Goal: Information Seeking & Learning: Learn about a topic

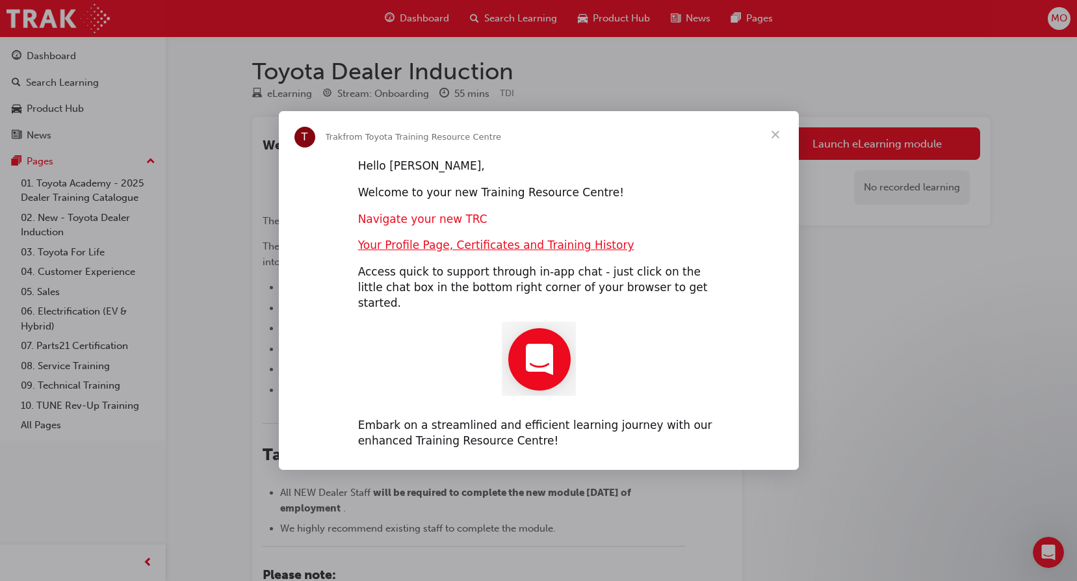
click at [397, 225] on link "Navigate your new TRC" at bounding box center [422, 218] width 129 height 13
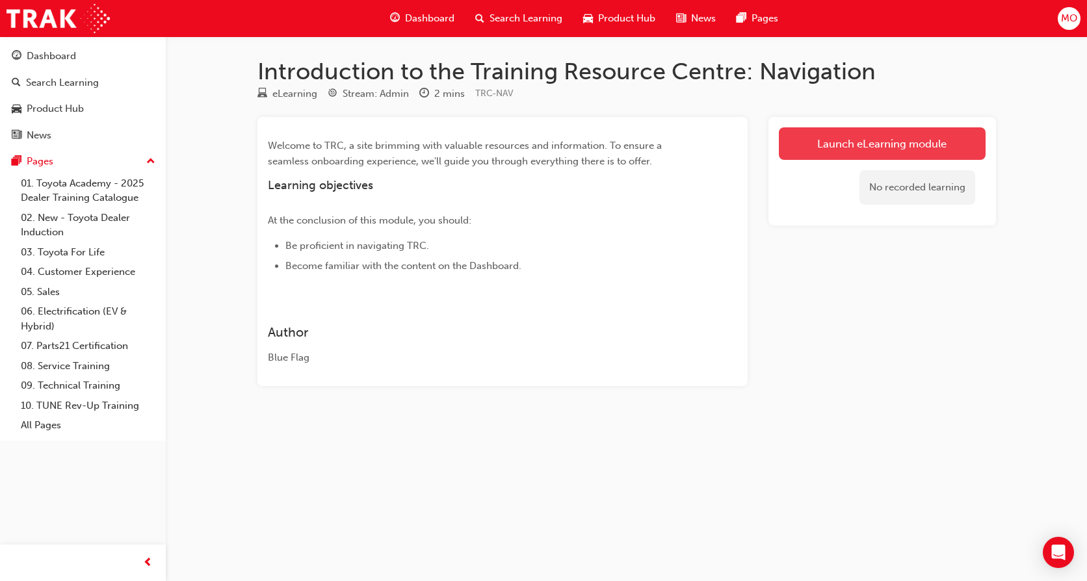
click at [803, 143] on link "Launch eLearning module" at bounding box center [882, 143] width 207 height 32
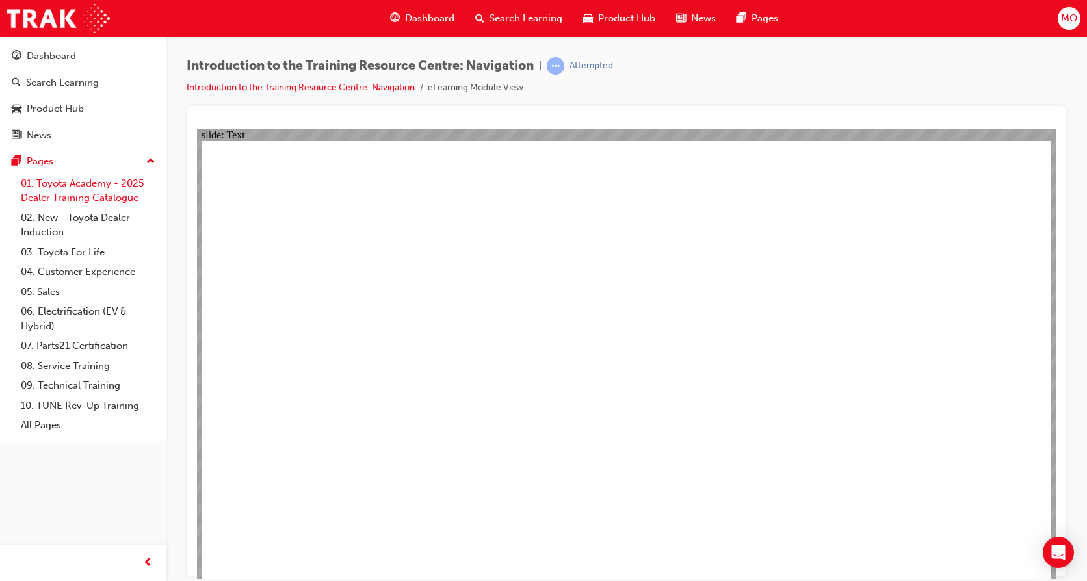
click at [40, 186] on link "01. Toyota Academy - 2025 Dealer Training Catalogue" at bounding box center [88, 191] width 145 height 34
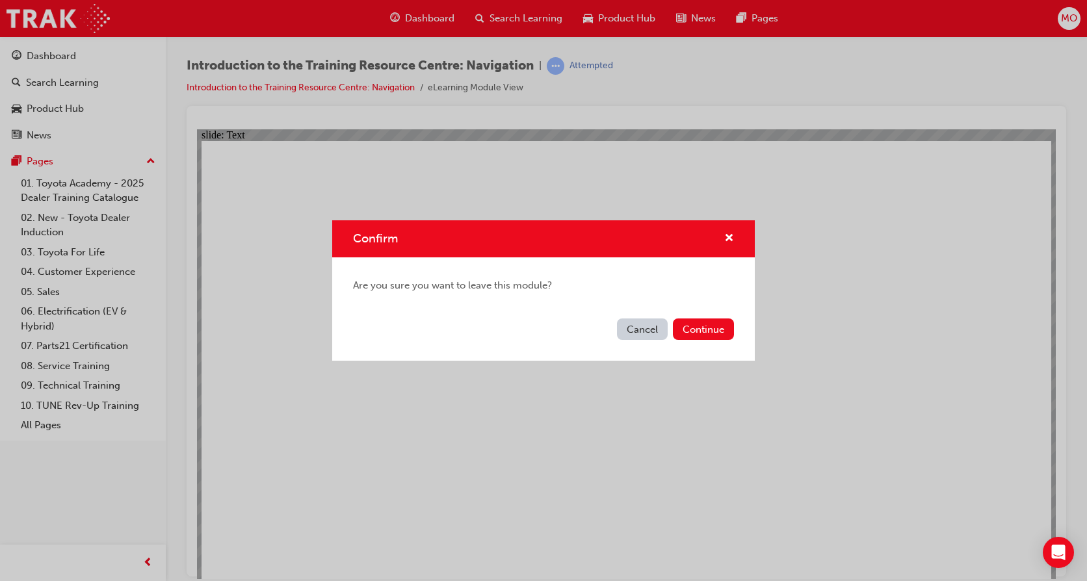
click at [639, 331] on button "Cancel" at bounding box center [642, 328] width 51 height 21
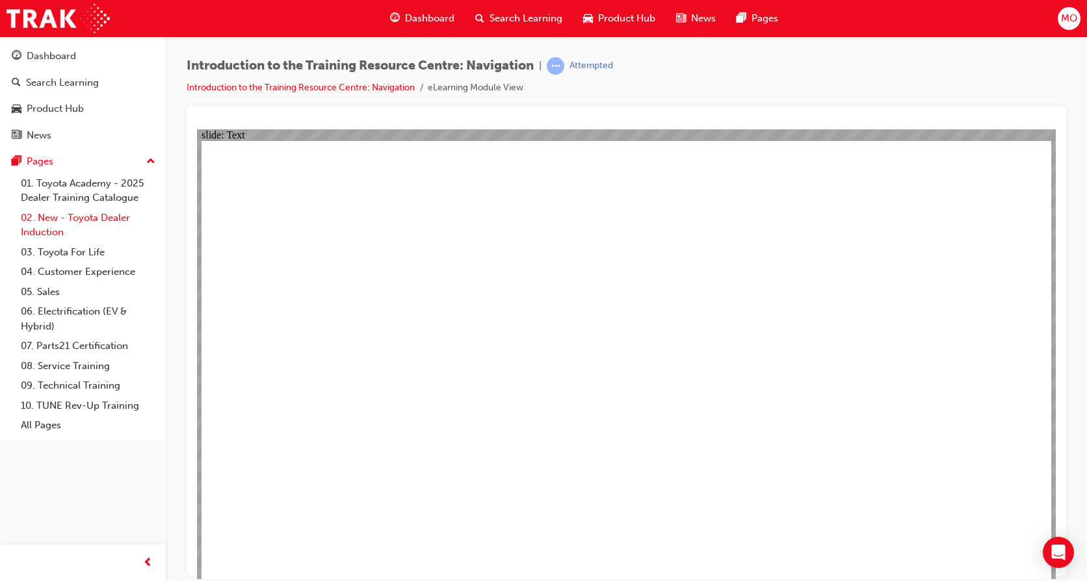
click at [45, 225] on link "02. New - Toyota Dealer Induction" at bounding box center [88, 225] width 145 height 34
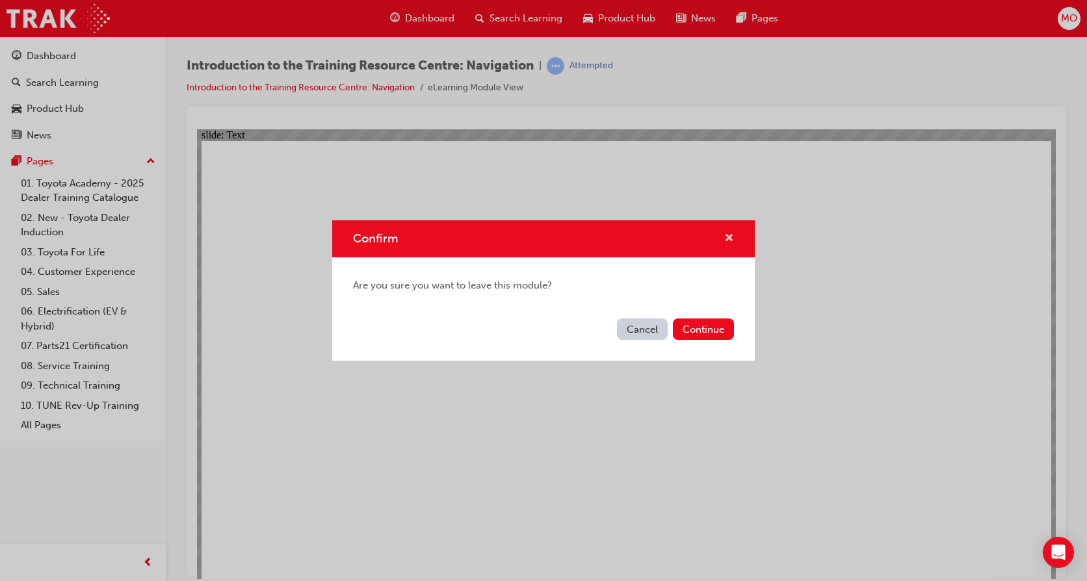
click at [725, 233] on span "cross-icon" at bounding box center [729, 239] width 10 height 12
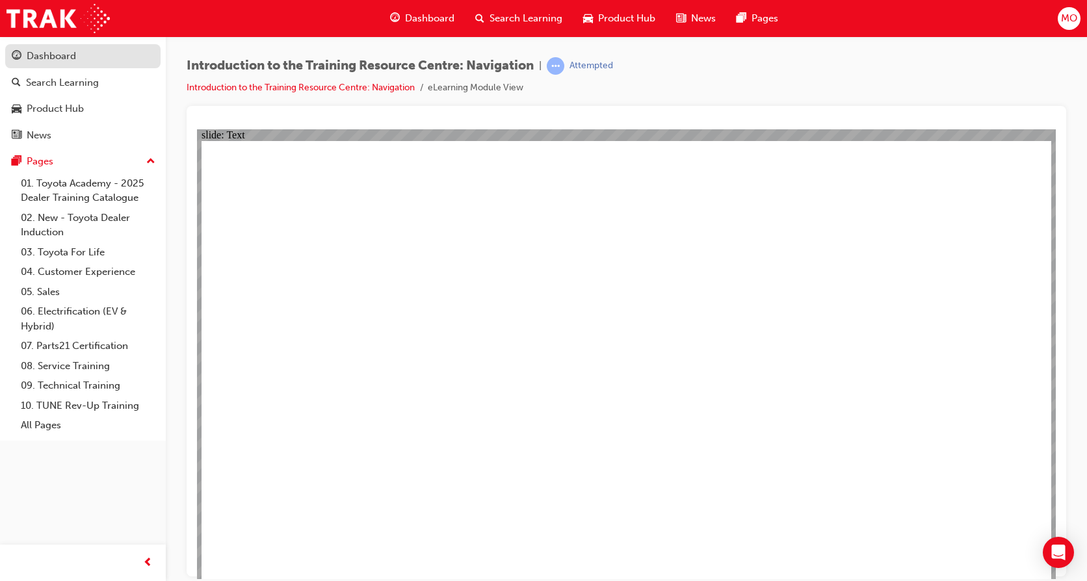
click at [32, 52] on div "Dashboard" at bounding box center [51, 56] width 49 height 15
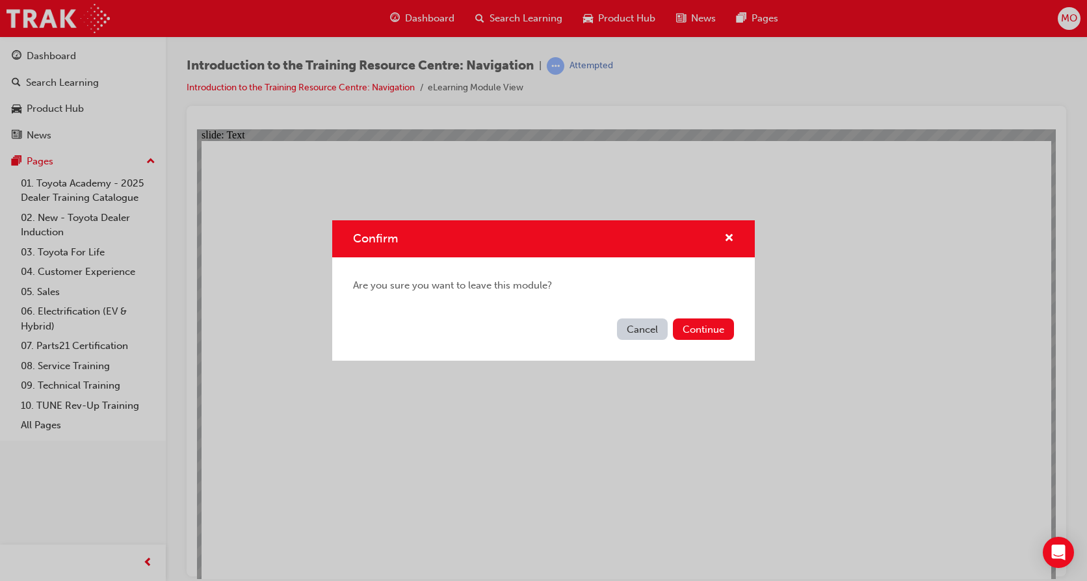
click at [639, 326] on button "Cancel" at bounding box center [642, 328] width 51 height 21
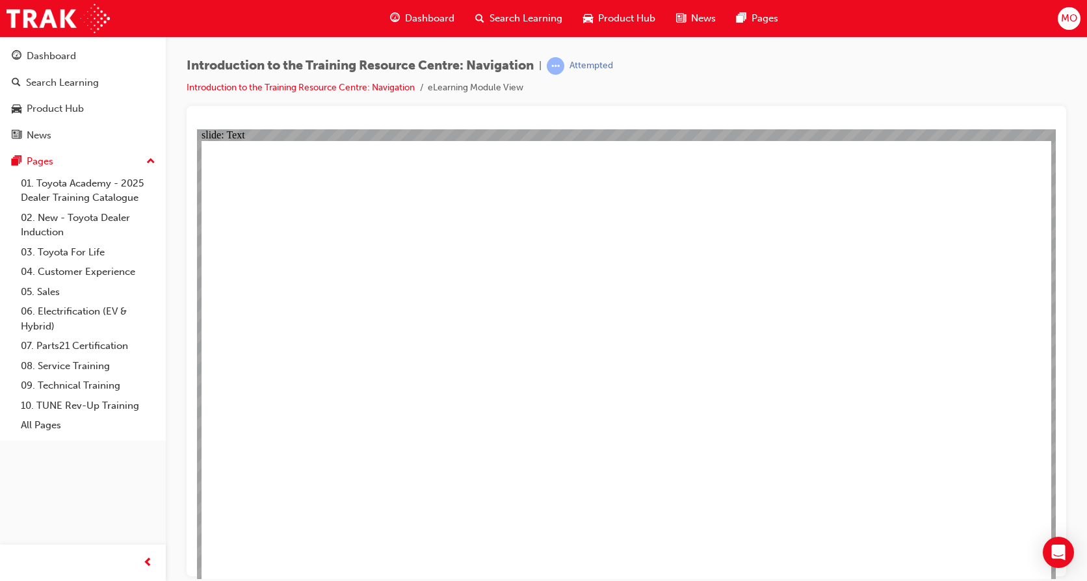
click at [49, 58] on div "Dashboard" at bounding box center [51, 56] width 49 height 15
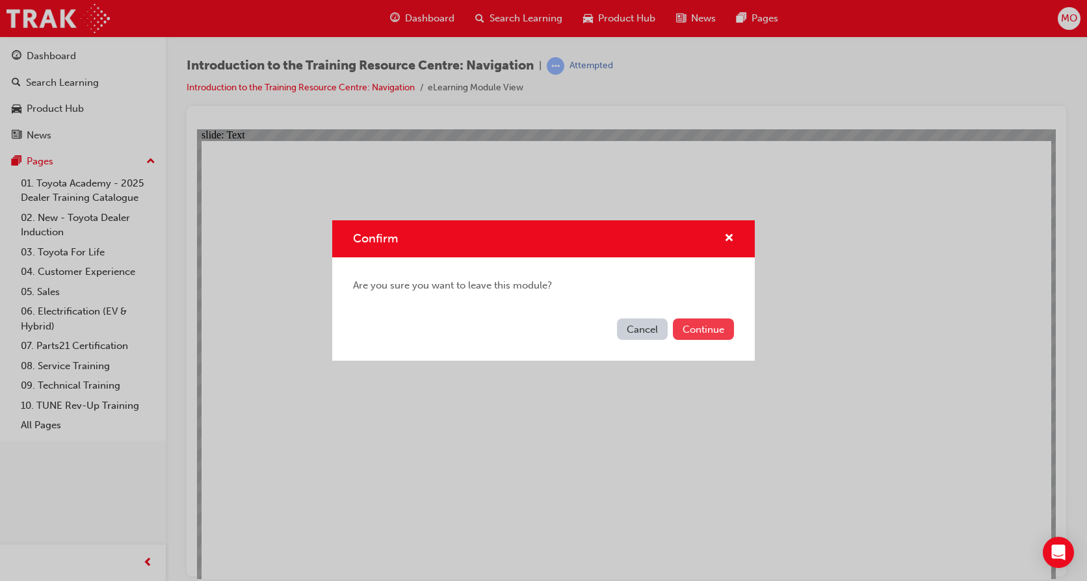
click at [703, 322] on button "Continue" at bounding box center [703, 328] width 61 height 21
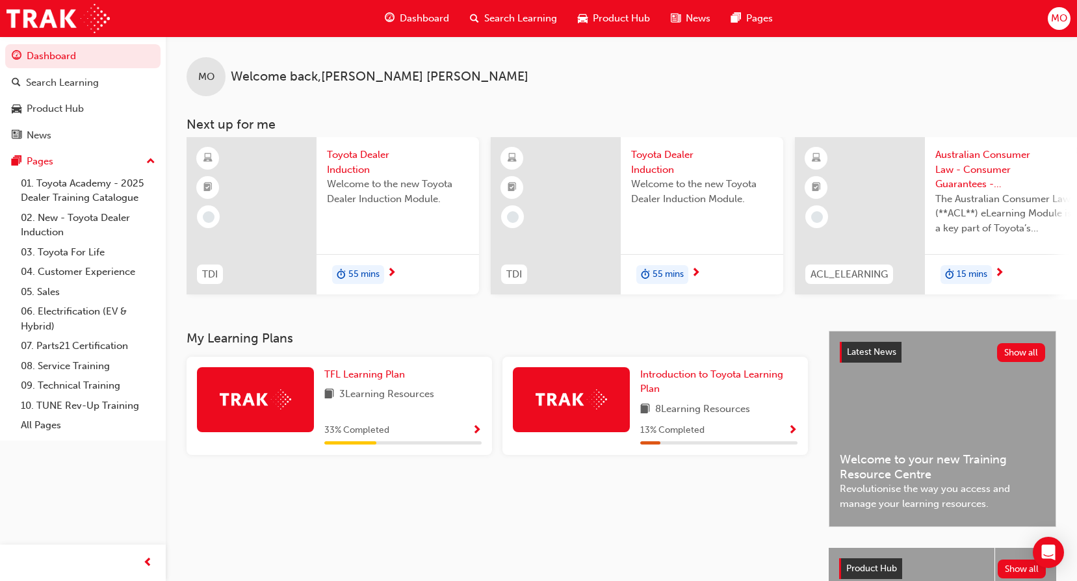
click at [348, 156] on span "Toyota Dealer Induction" at bounding box center [398, 162] width 142 height 29
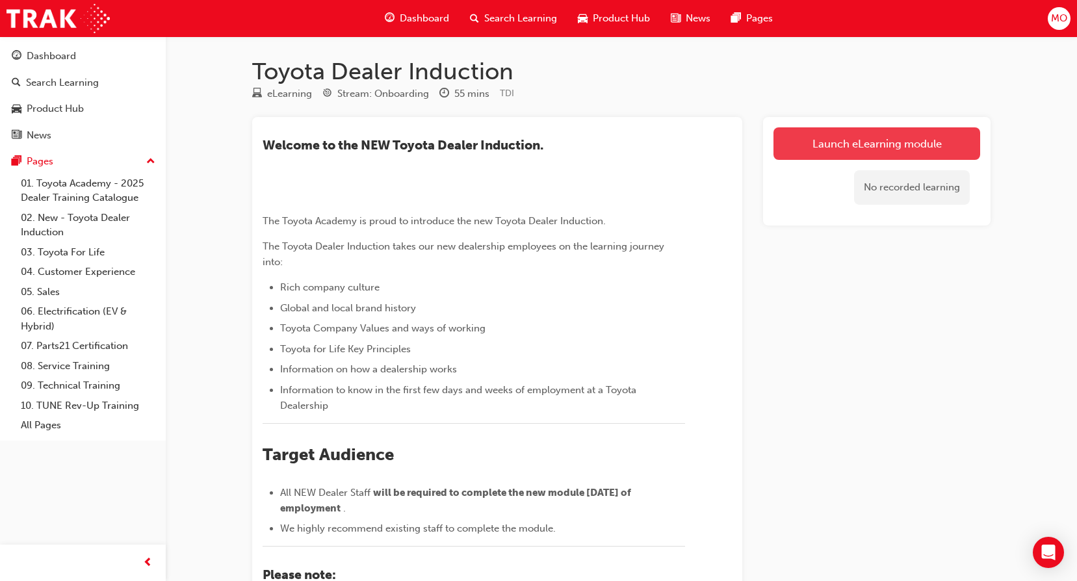
click at [843, 138] on link "Launch eLearning module" at bounding box center [876, 143] width 207 height 32
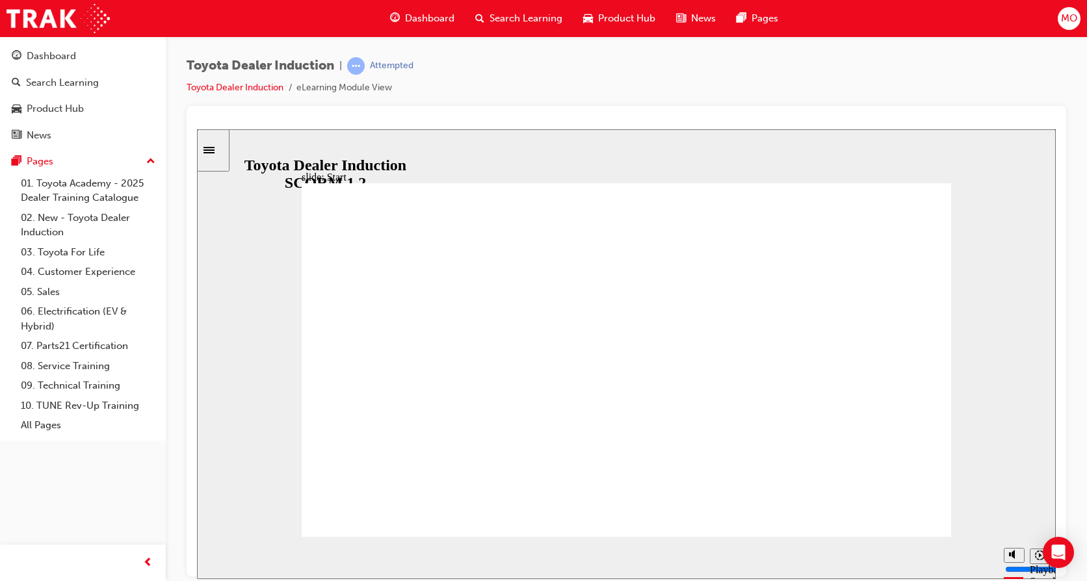
type input "8700"
type input "9"
type input "8800"
type input "10"
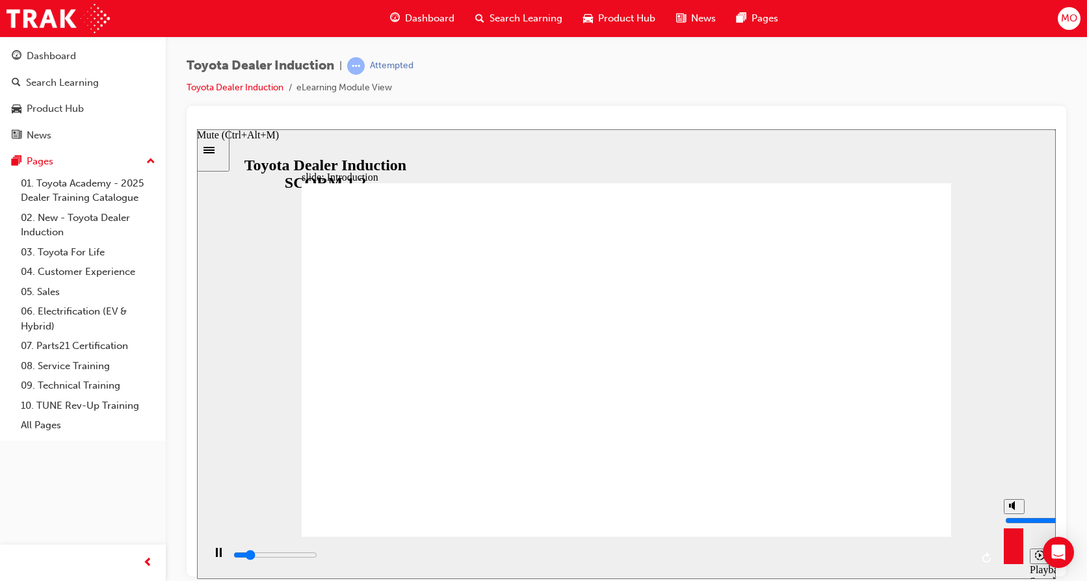
type input "9500"
drag, startPoint x: 1010, startPoint y: 509, endPoint x: 1003, endPoint y: 481, distance: 28.8
type input "10"
click at [1005, 515] on input "volume" at bounding box center [1047, 520] width 84 height 10
click at [1057, 71] on div "Toyota Dealer Induction | Attempted Toyota Dealer Induction eLearning Module Vi…" at bounding box center [626, 81] width 879 height 49
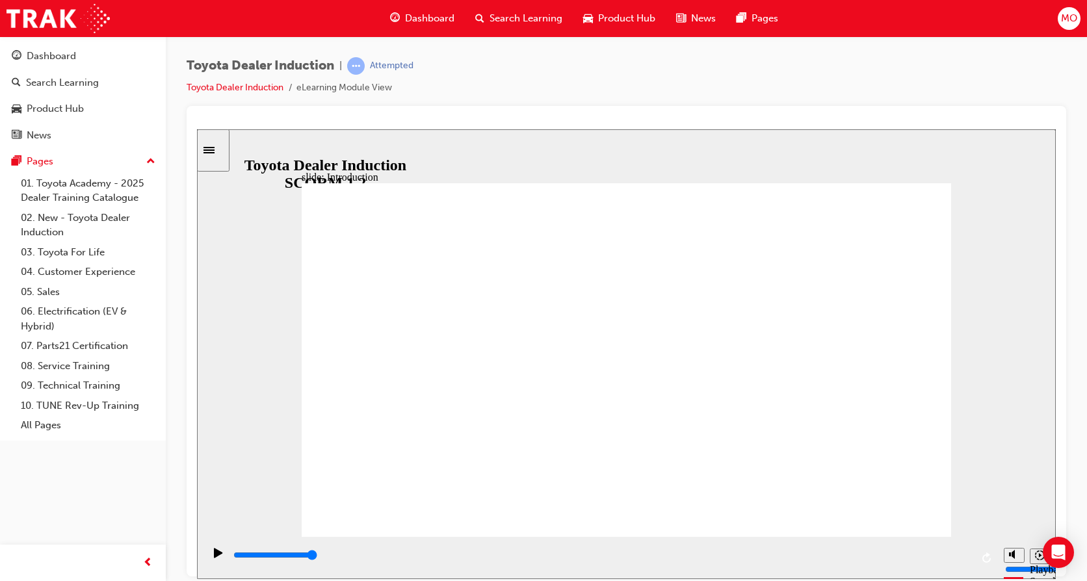
type input "7500"
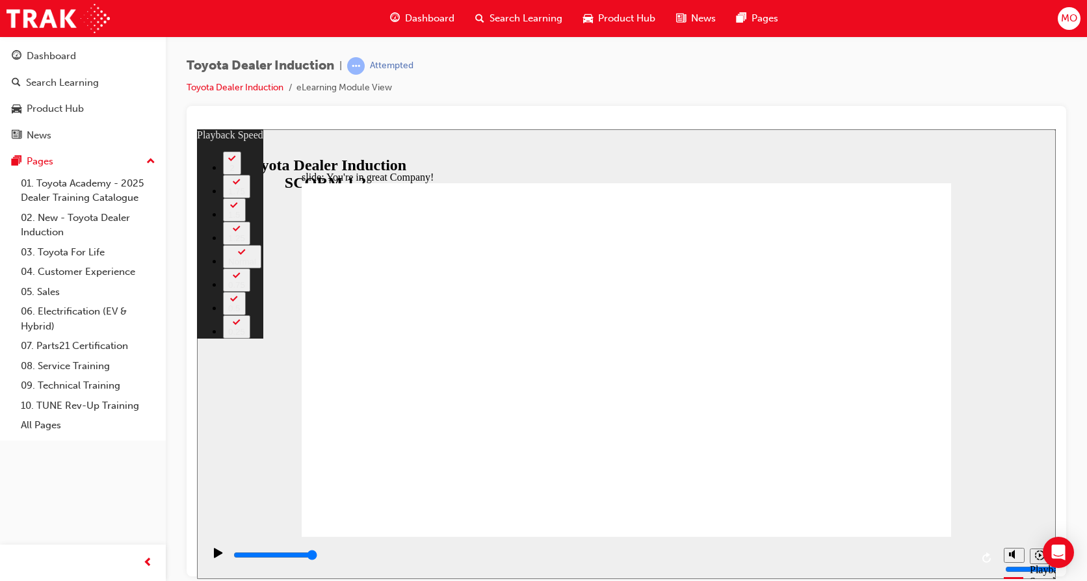
type input "156"
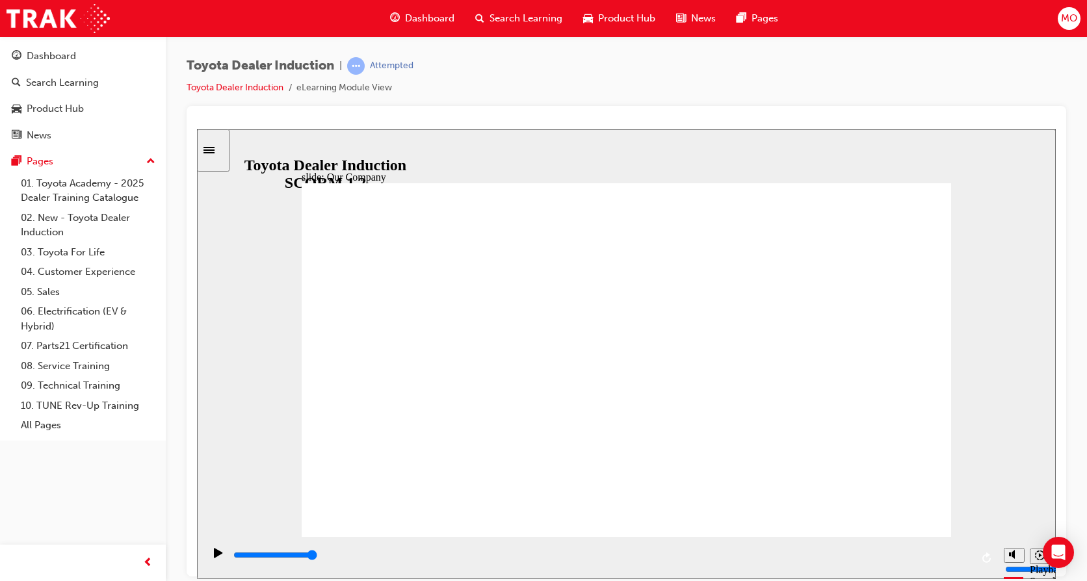
drag, startPoint x: 457, startPoint y: 466, endPoint x: 696, endPoint y: 465, distance: 238.5
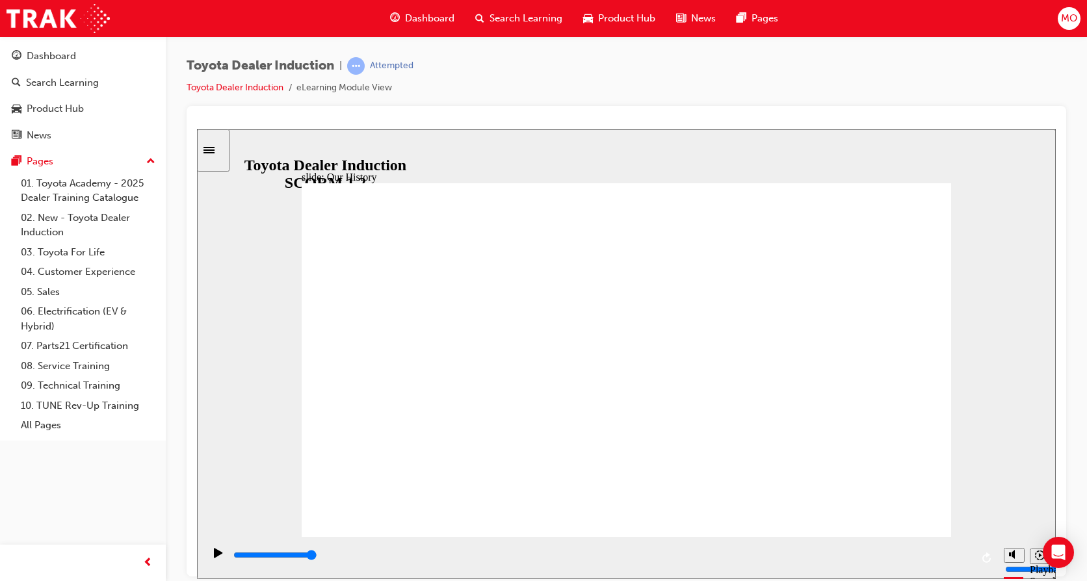
click at [317, 558] on input "slide progress" at bounding box center [275, 554] width 84 height 10
click at [209, 556] on div "Play (Ctrl+Alt+P)" at bounding box center [218, 558] width 22 height 22
drag, startPoint x: 803, startPoint y: 460, endPoint x: 6, endPoint y: 459, distance: 796.1
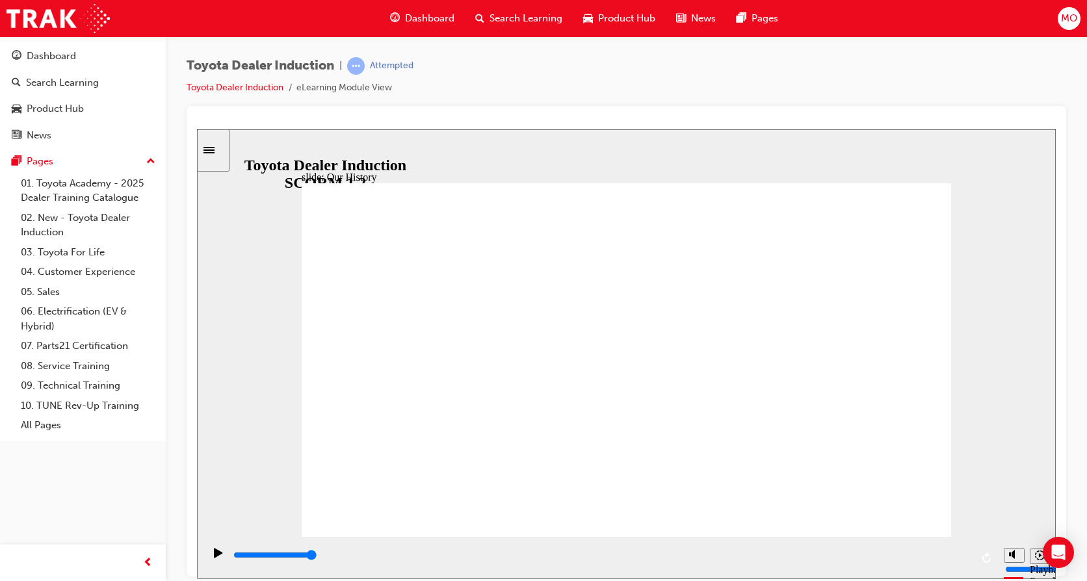
click at [197, 459] on html "slide: Our History Group 1 Freeform 3 Freeform 1 Freeform 2 Freeform 4 Rectangl…" at bounding box center [626, 354] width 858 height 450
drag, startPoint x: 438, startPoint y: 462, endPoint x: 506, endPoint y: 470, distance: 68.8
drag, startPoint x: 506, startPoint y: 470, endPoint x: 547, endPoint y: 465, distance: 40.6
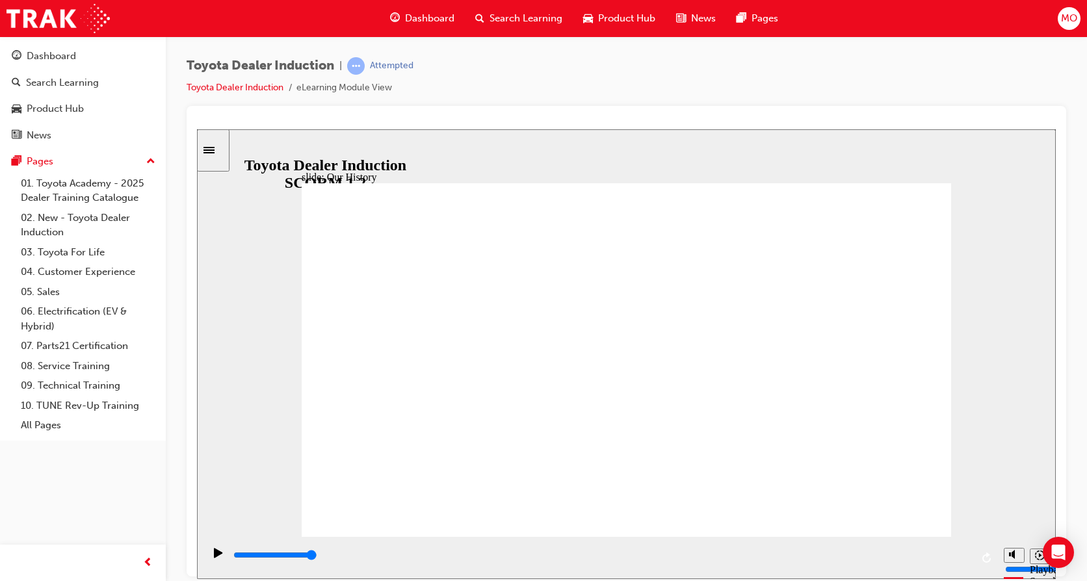
drag, startPoint x: 624, startPoint y: 467, endPoint x: 472, endPoint y: 459, distance: 151.6
drag, startPoint x: 598, startPoint y: 389, endPoint x: -3, endPoint y: 338, distance: 602.6
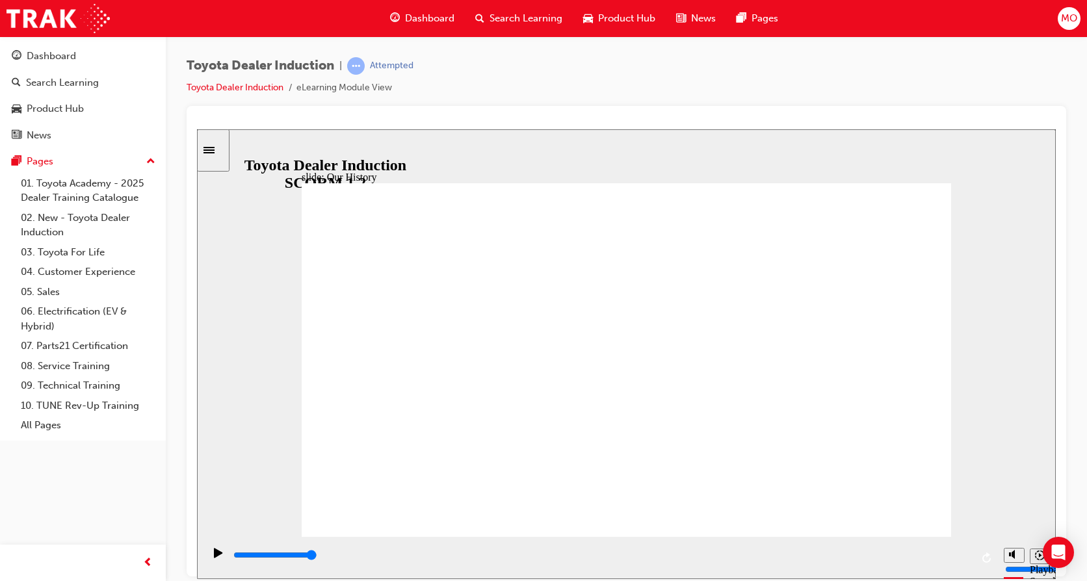
click at [197, 338] on html "slide: Our History Group 1 Freeform 3 Freeform 1 Freeform 2 Freeform 4 Rectangl…" at bounding box center [626, 354] width 858 height 450
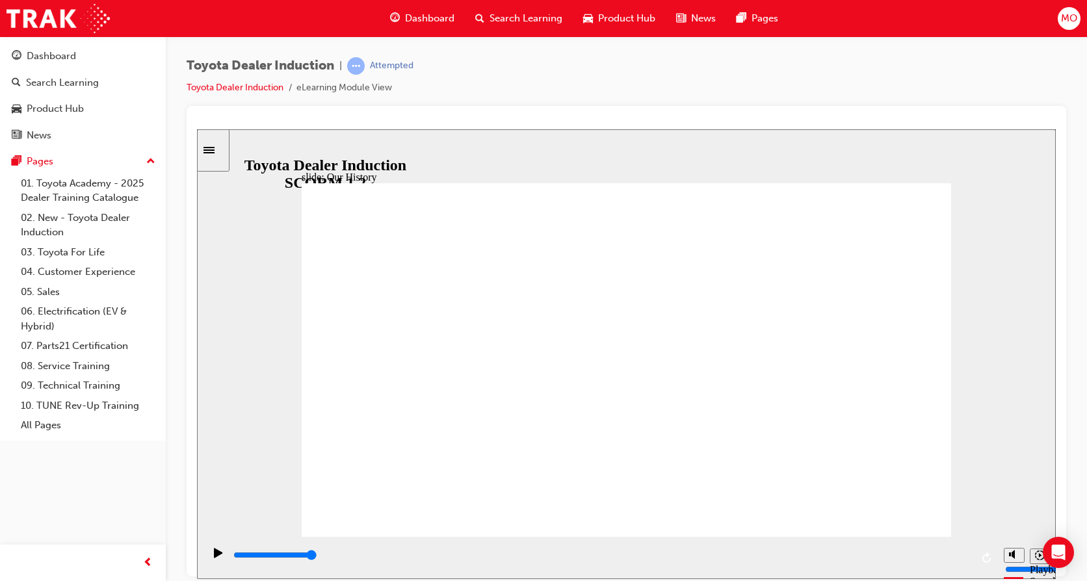
drag, startPoint x: 443, startPoint y: 465, endPoint x: 591, endPoint y: 472, distance: 147.7
drag, startPoint x: 573, startPoint y: 467, endPoint x: 642, endPoint y: 469, distance: 68.9
drag, startPoint x: 646, startPoint y: 469, endPoint x: 689, endPoint y: 472, distance: 43.7
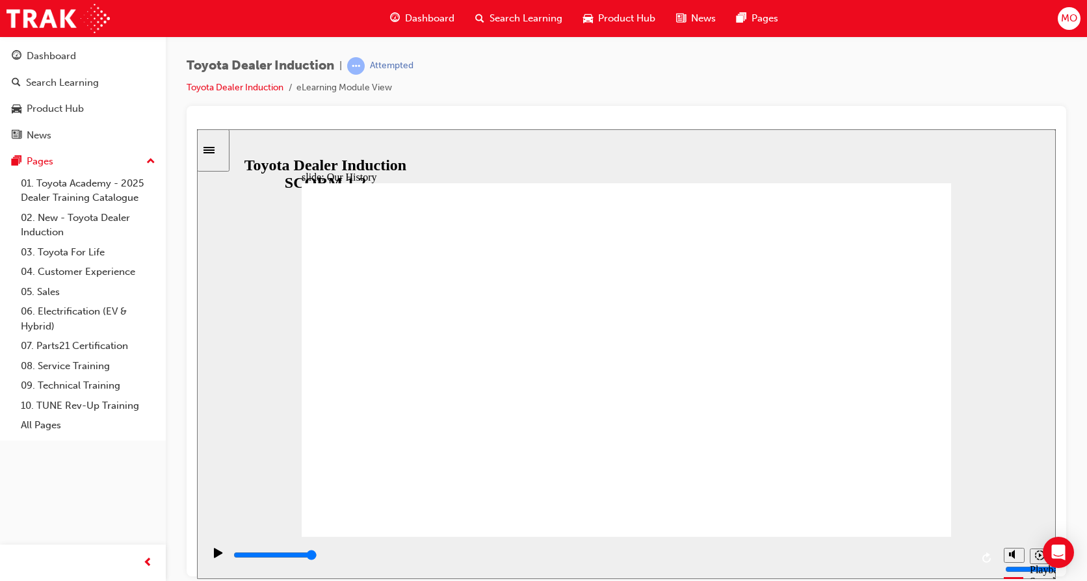
drag, startPoint x: 618, startPoint y: 460, endPoint x: 795, endPoint y: 472, distance: 177.2
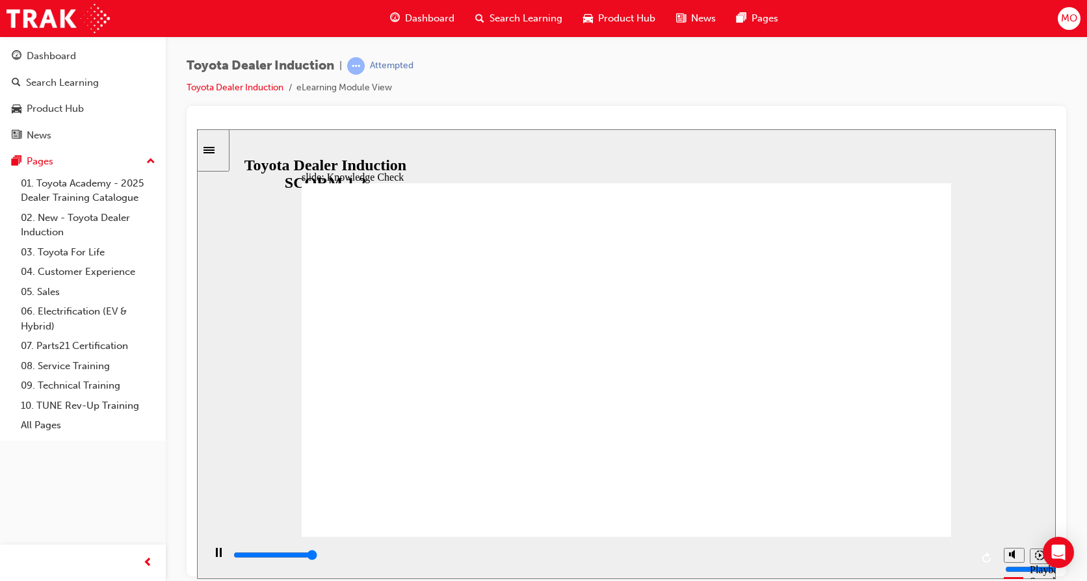
type input "5000"
radio input "true"
type input "5000"
radio input "true"
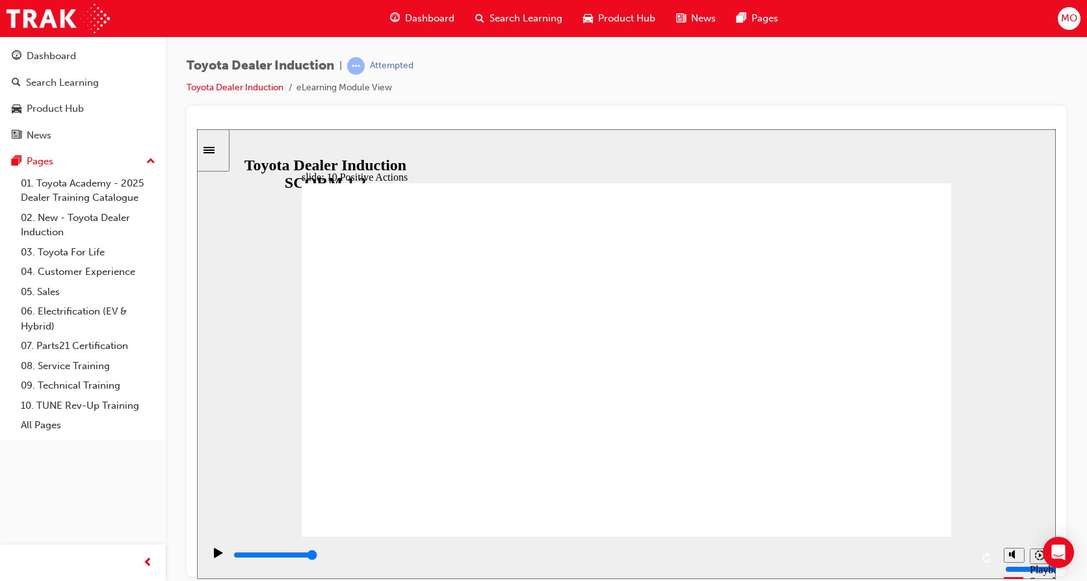
drag, startPoint x: 593, startPoint y: 443, endPoint x: 582, endPoint y: 442, distance: 11.1
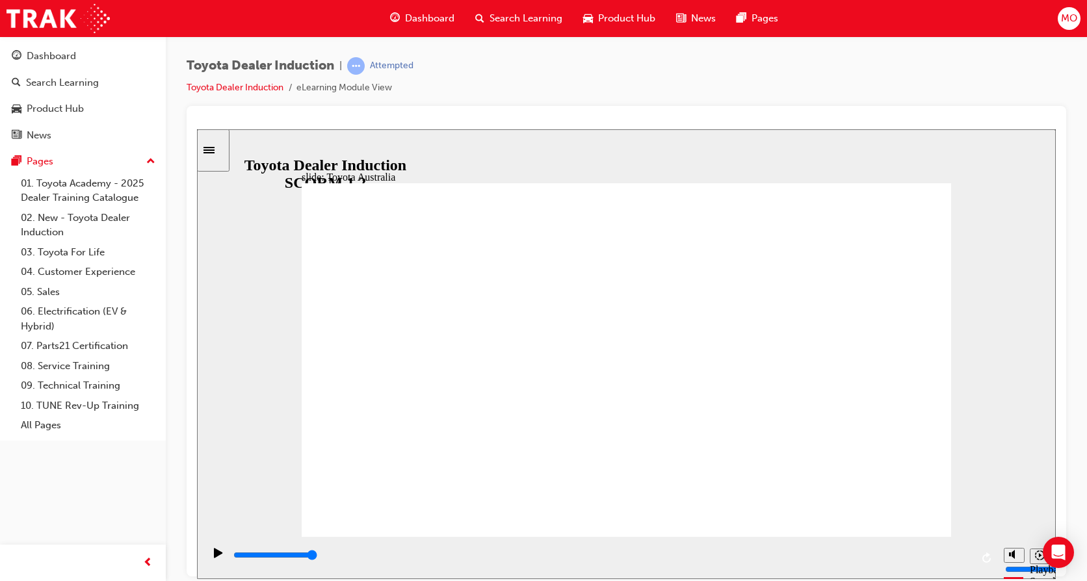
type input "15300"
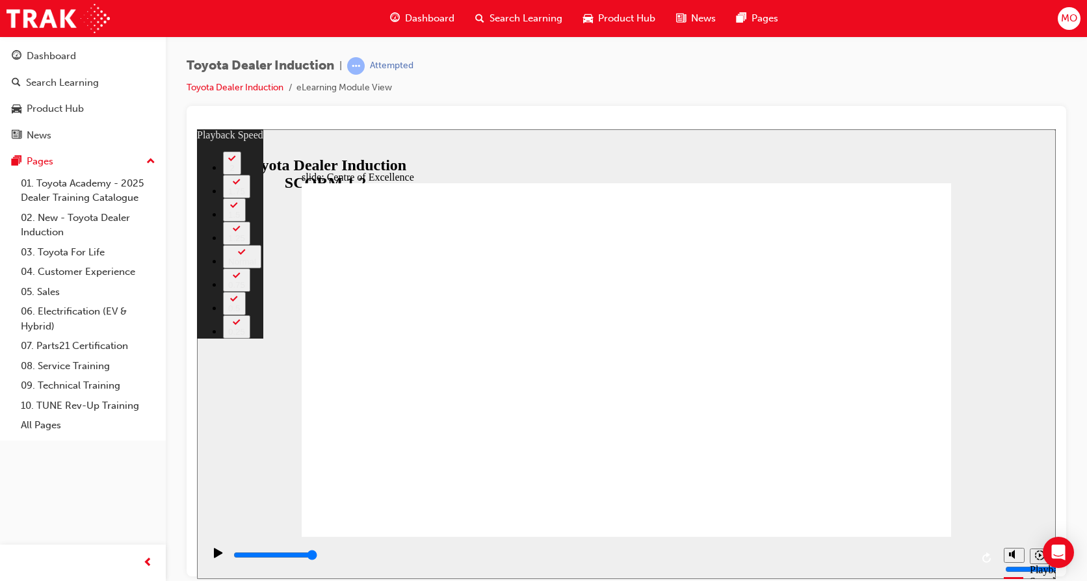
type input "248"
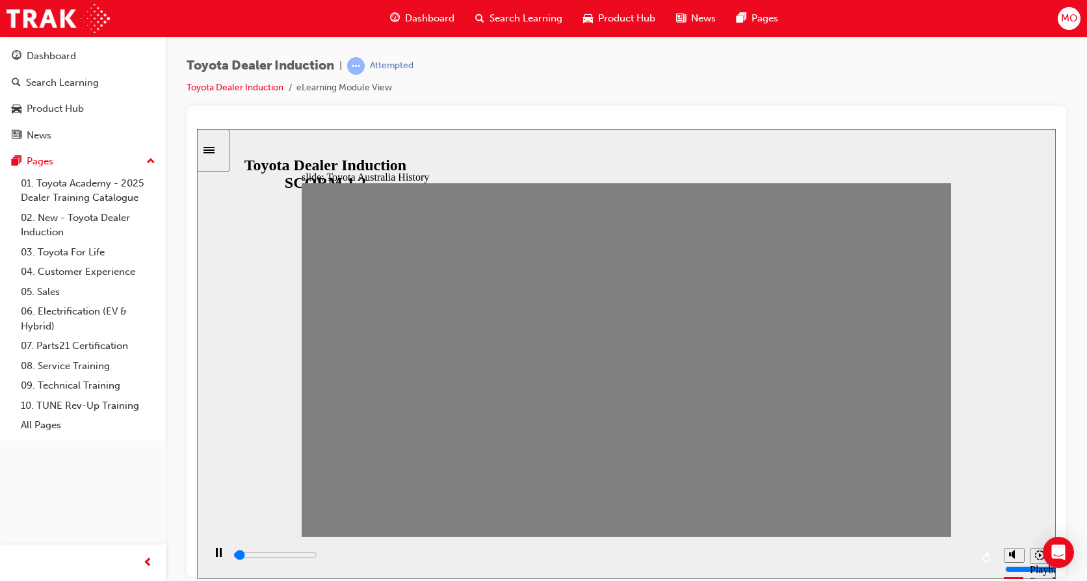
drag, startPoint x: 319, startPoint y: 368, endPoint x: 343, endPoint y: 371, distance: 24.2
drag, startPoint x: 355, startPoint y: 361, endPoint x: 380, endPoint y: 372, distance: 26.2
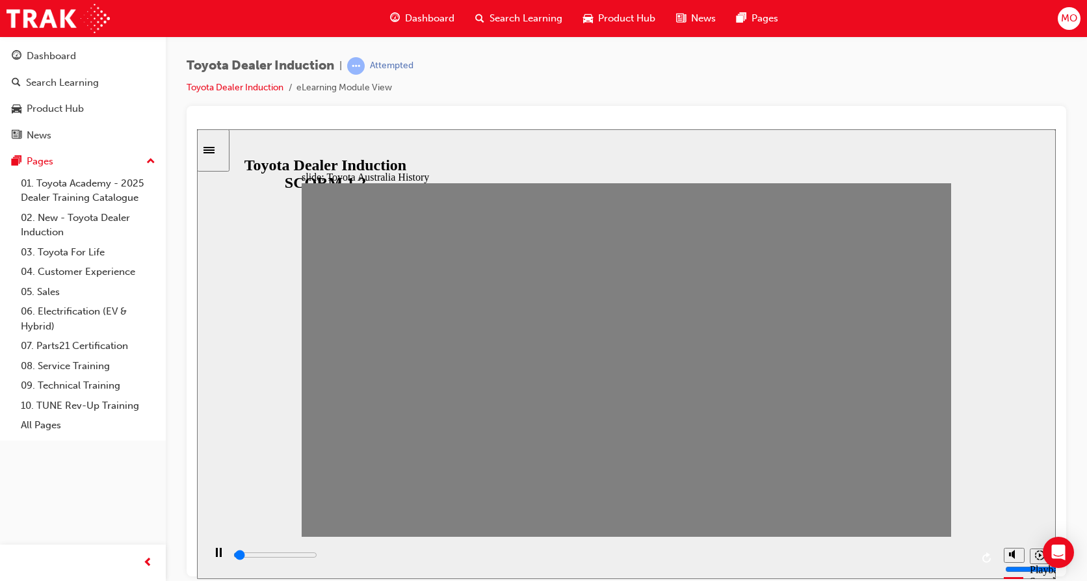
drag, startPoint x: 380, startPoint y: 365, endPoint x: 409, endPoint y: 368, distance: 29.5
drag, startPoint x: 416, startPoint y: 364, endPoint x: 435, endPoint y: 365, distance: 18.9
drag, startPoint x: 435, startPoint y: 365, endPoint x: 464, endPoint y: 365, distance: 29.2
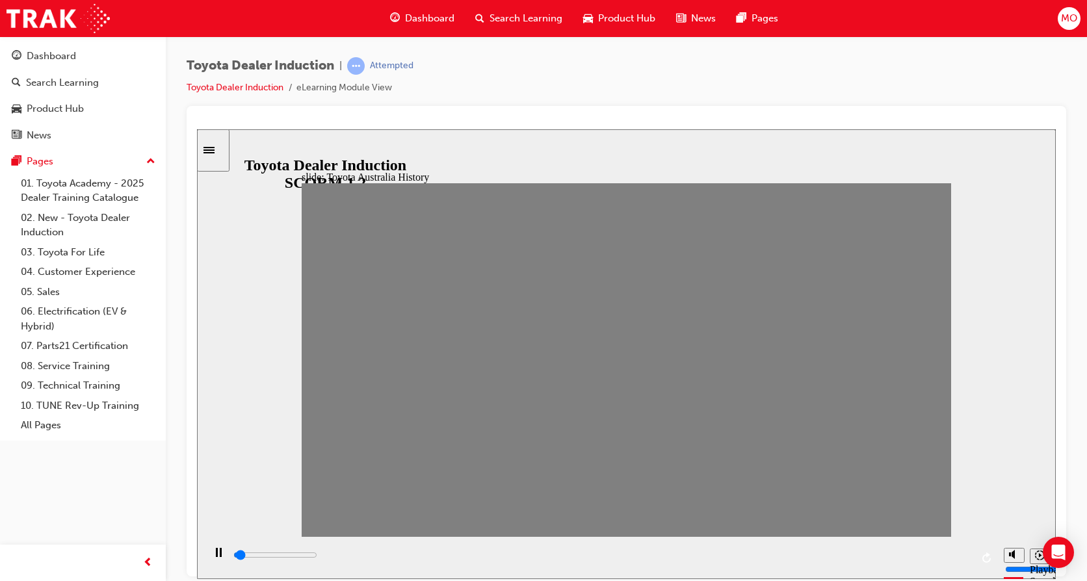
drag, startPoint x: 474, startPoint y: 368, endPoint x: 491, endPoint y: 372, distance: 17.2
drag, startPoint x: 500, startPoint y: 365, endPoint x: 524, endPoint y: 367, distance: 23.5
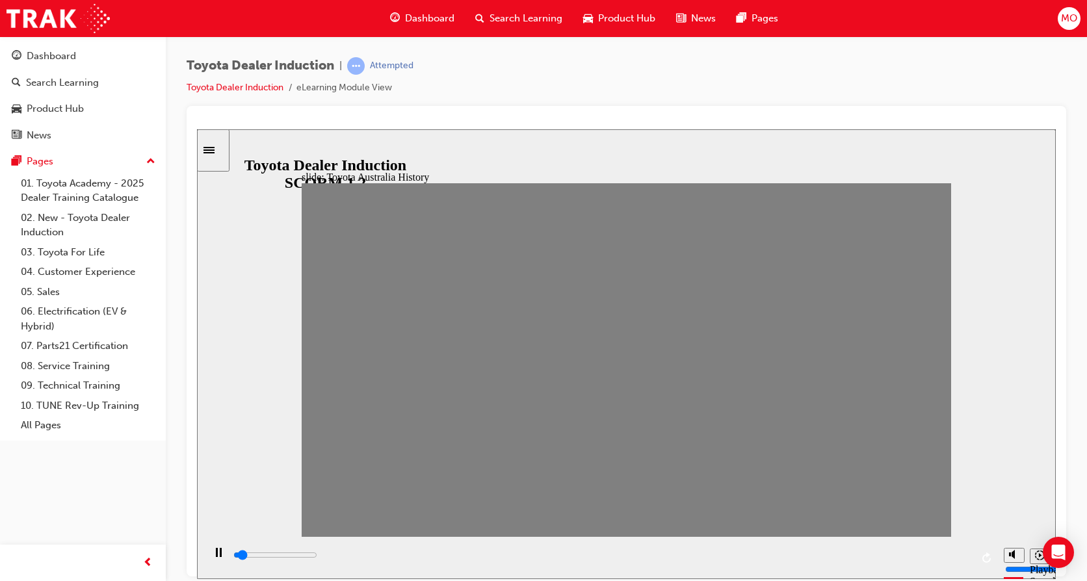
drag, startPoint x: 525, startPoint y: 369, endPoint x: 549, endPoint y: 370, distance: 24.1
drag, startPoint x: 558, startPoint y: 363, endPoint x: 576, endPoint y: 364, distance: 17.6
drag, startPoint x: 593, startPoint y: 365, endPoint x: 616, endPoint y: 369, distance: 23.7
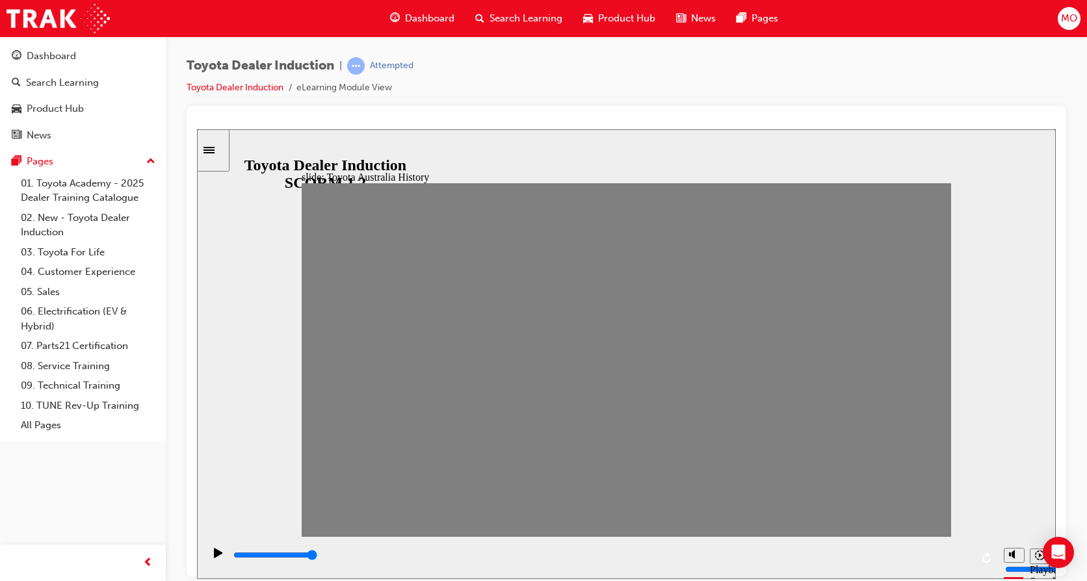
drag, startPoint x: 618, startPoint y: 369, endPoint x: 652, endPoint y: 370, distance: 33.8
drag, startPoint x: 652, startPoint y: 364, endPoint x: 673, endPoint y: 370, distance: 21.6
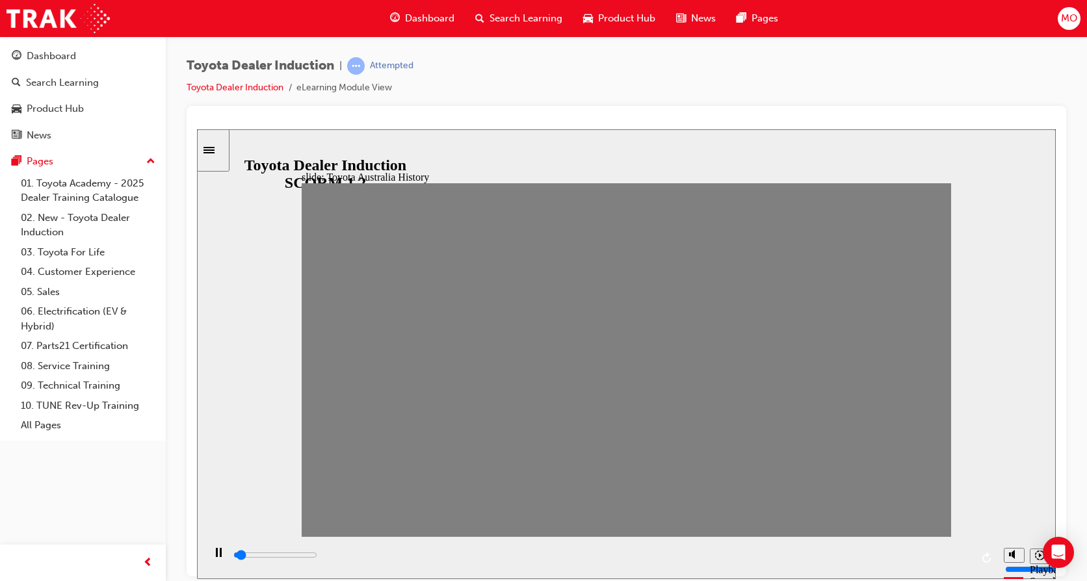
drag, startPoint x: 685, startPoint y: 366, endPoint x: 732, endPoint y: 366, distance: 46.8
type input "0"
type input "13"
type input "0"
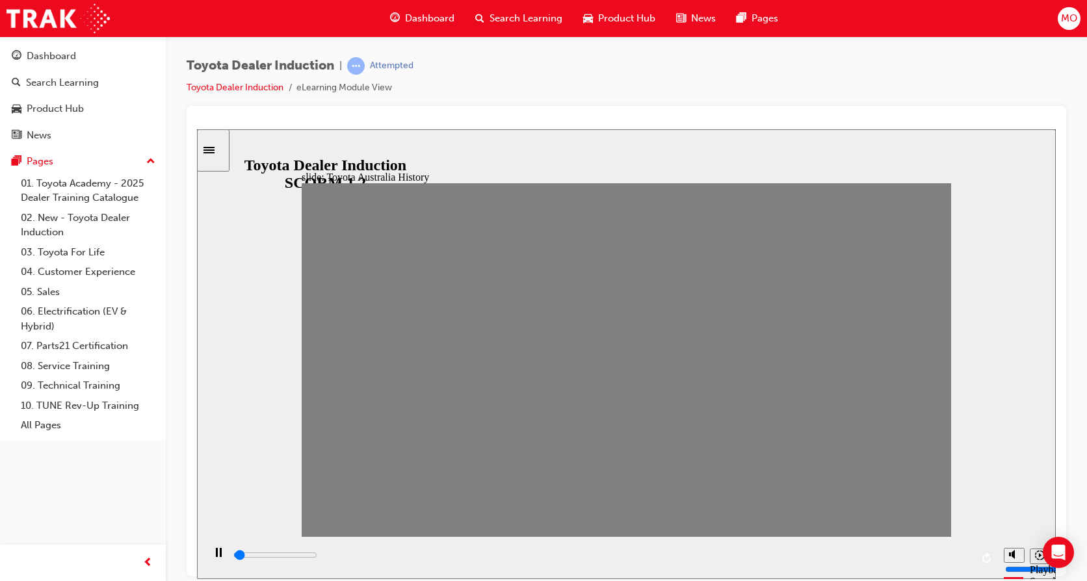
type input "12"
type input "0"
type input "13"
drag, startPoint x: 738, startPoint y: 363, endPoint x: 719, endPoint y: 373, distance: 21.5
type input "0"
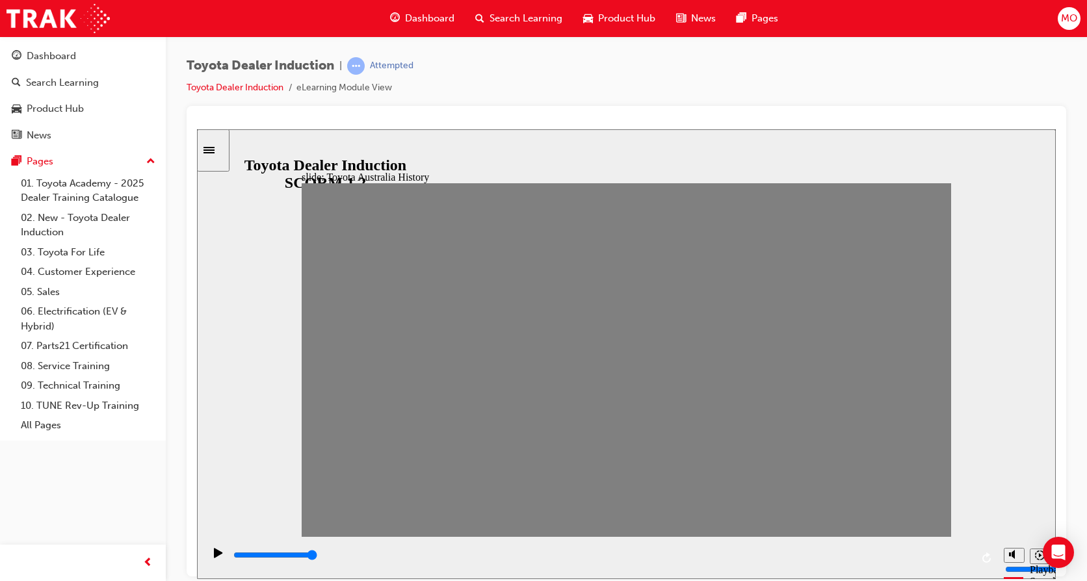
type input "14"
drag, startPoint x: 707, startPoint y: 367, endPoint x: 728, endPoint y: 370, distance: 21.0
drag, startPoint x: 741, startPoint y: 365, endPoint x: 763, endPoint y: 371, distance: 22.4
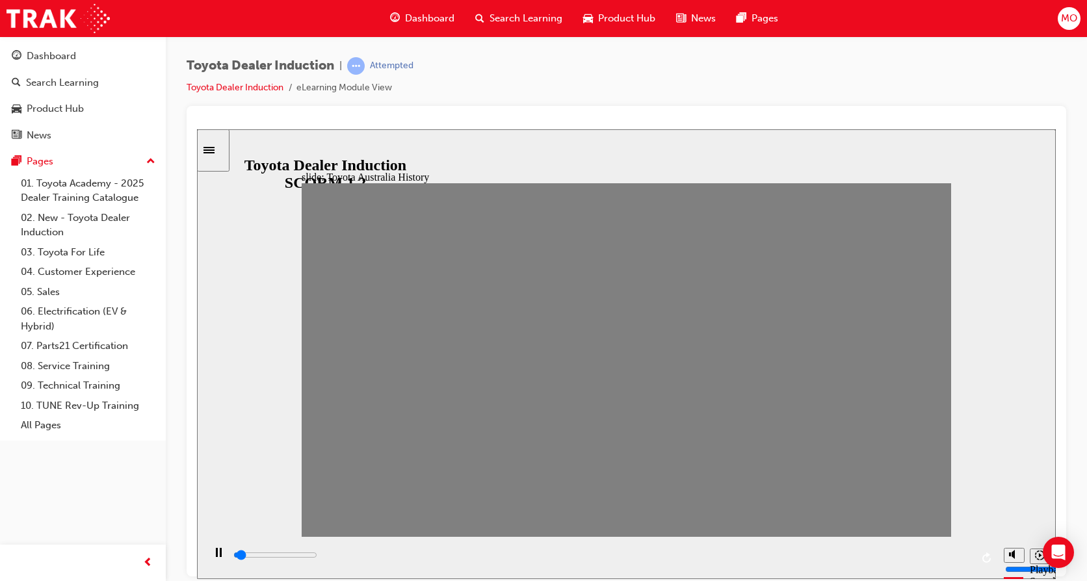
drag, startPoint x: 765, startPoint y: 371, endPoint x: 787, endPoint y: 371, distance: 22.1
drag, startPoint x: 801, startPoint y: 367, endPoint x: 825, endPoint y: 370, distance: 25.0
drag, startPoint x: 830, startPoint y: 364, endPoint x: 853, endPoint y: 365, distance: 22.1
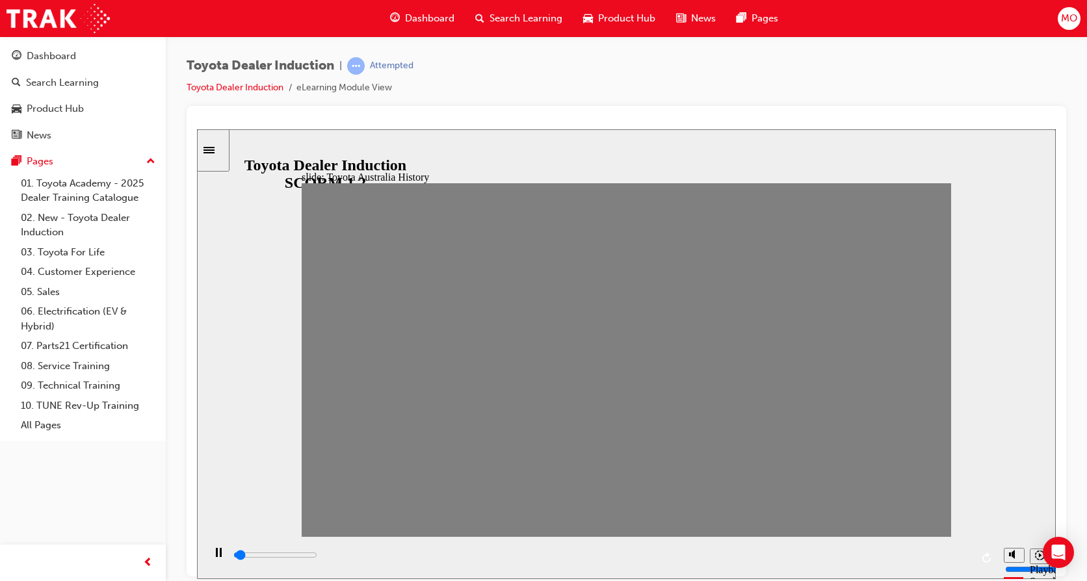
drag, startPoint x: 856, startPoint y: 368, endPoint x: 874, endPoint y: 373, distance: 18.1
drag, startPoint x: 891, startPoint y: 368, endPoint x: 927, endPoint y: 369, distance: 36.4
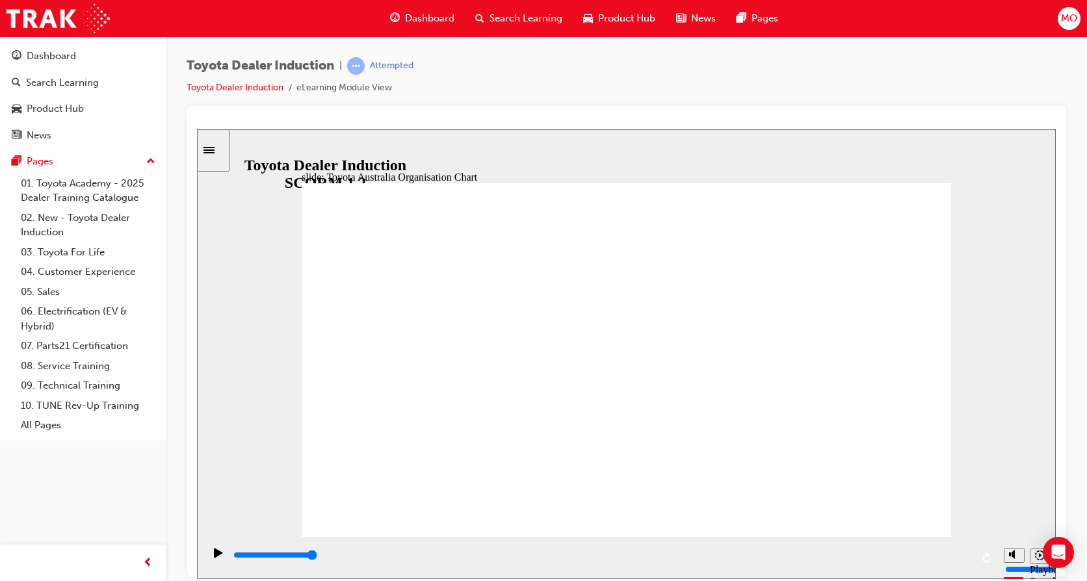
type input "5000"
radio input "true"
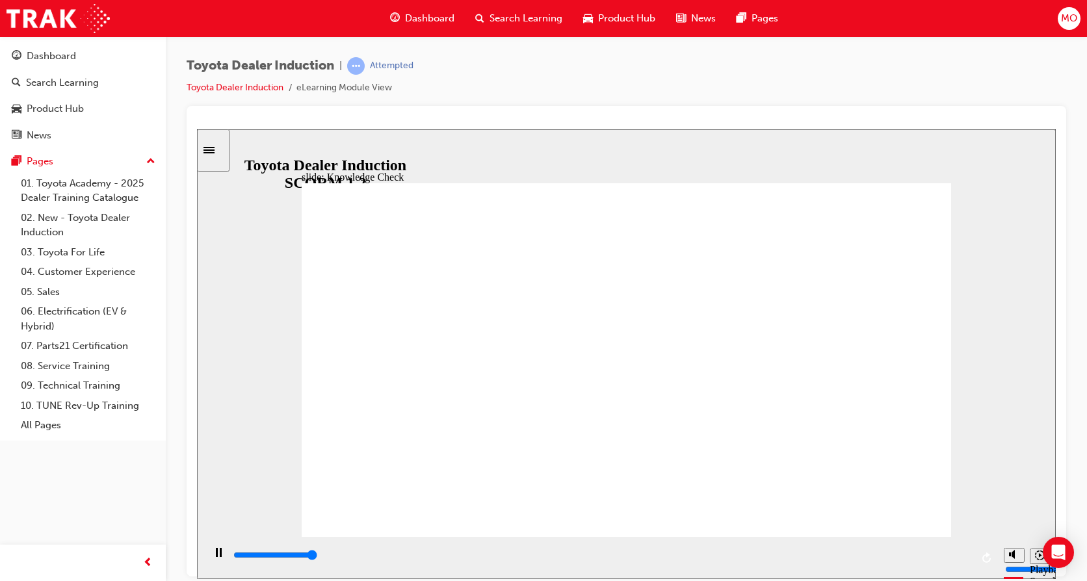
type input "5000"
radio input "true"
type input "5000"
radio input "true"
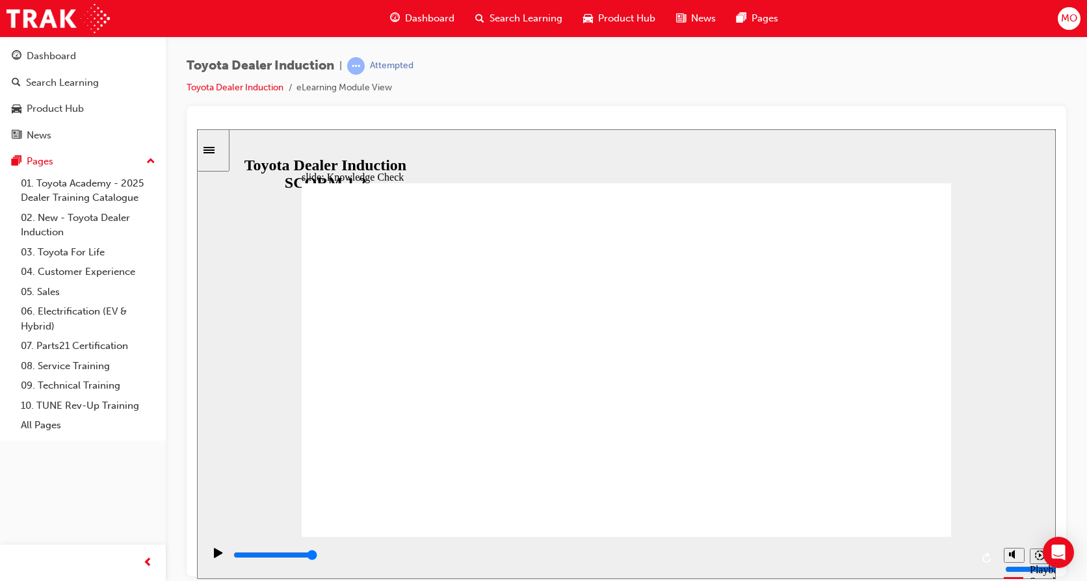
type input "9200"
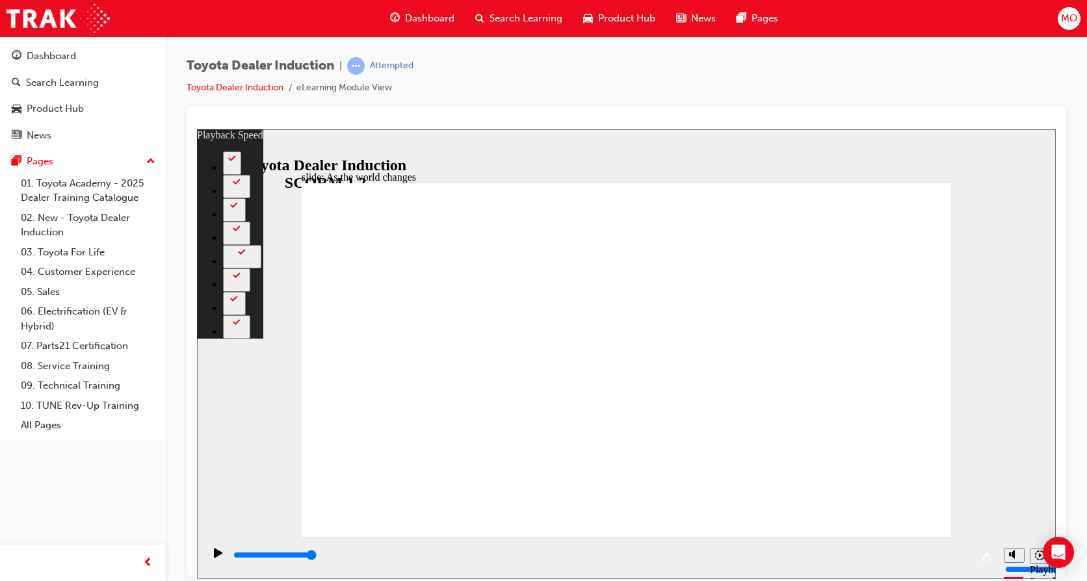
type input "66"
click at [214, 554] on icon "Play (Ctrl+Alt+P)" at bounding box center [218, 552] width 9 height 10
type input "9200"
type input "66"
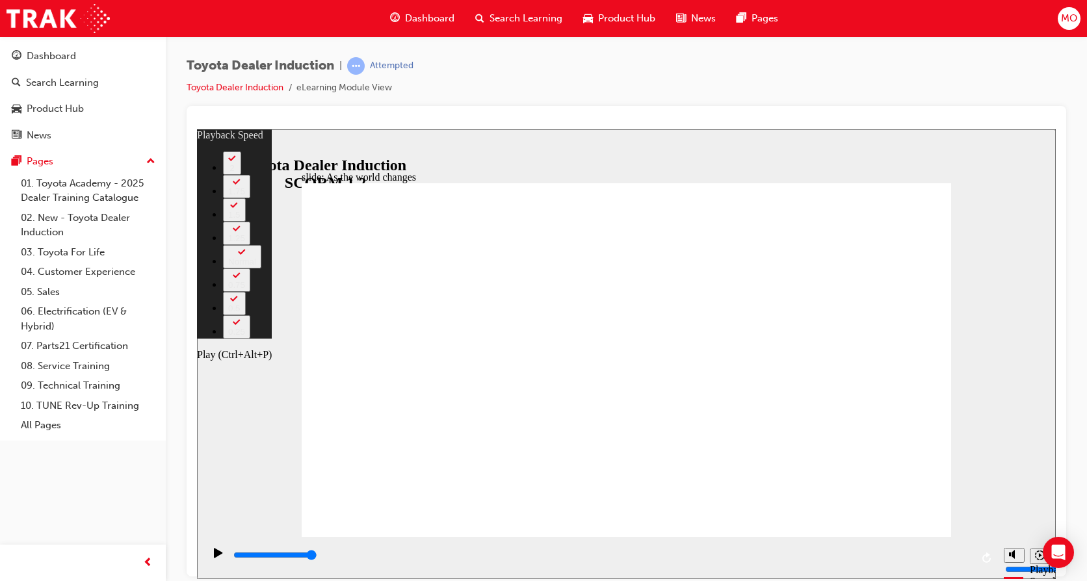
click at [214, 556] on icon "Play (Ctrl+Alt+P)" at bounding box center [218, 552] width 8 height 10
type input "9200"
type input "128"
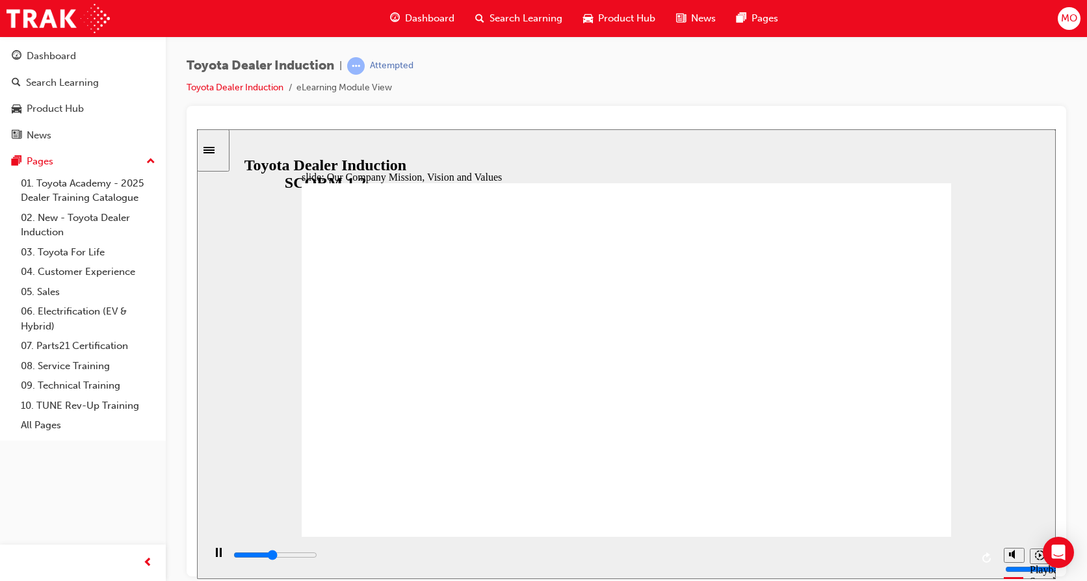
type input "46800"
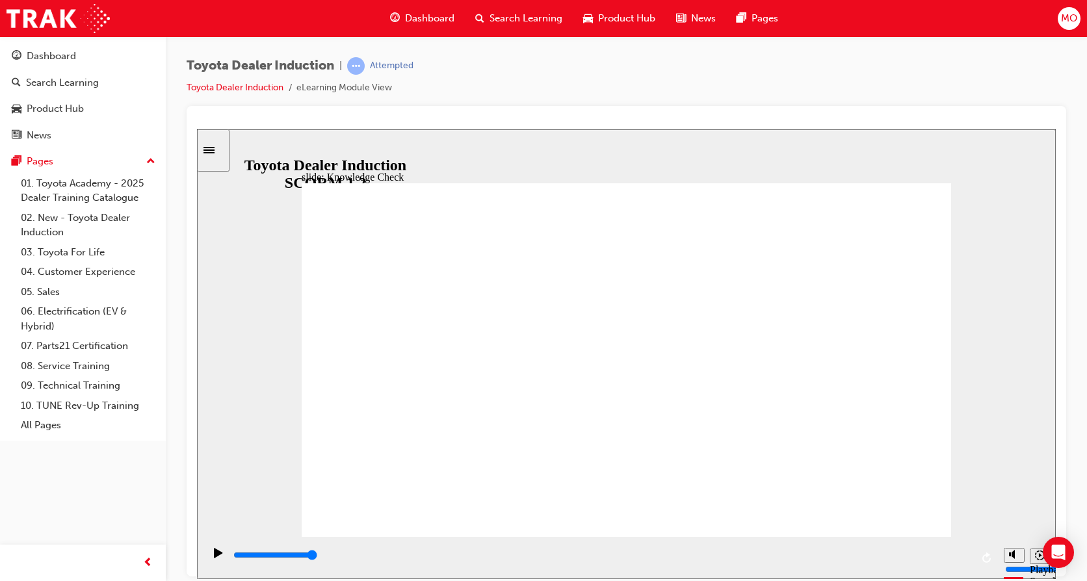
type input "5000"
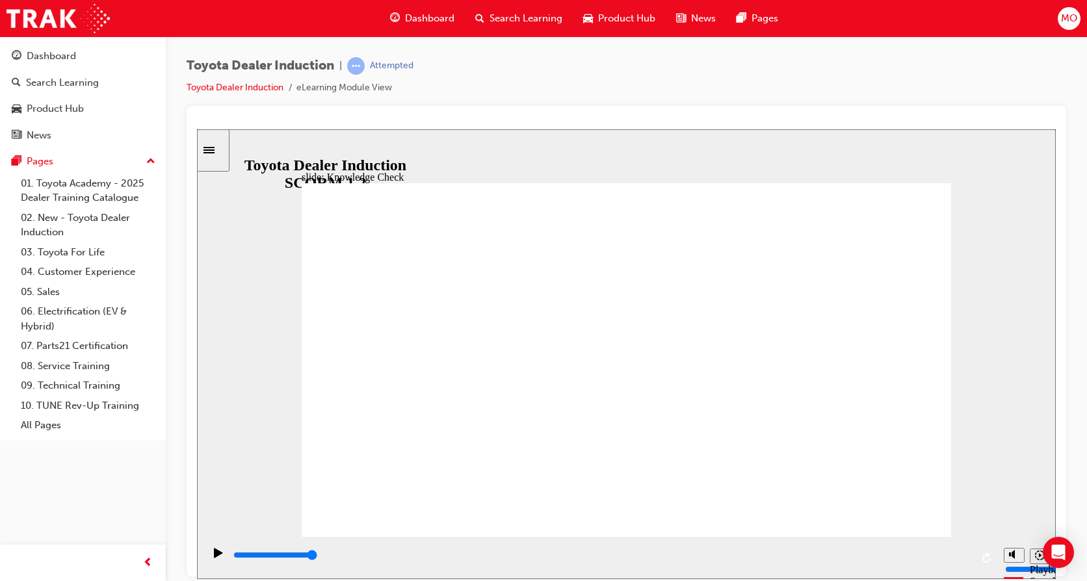
type input "5000"
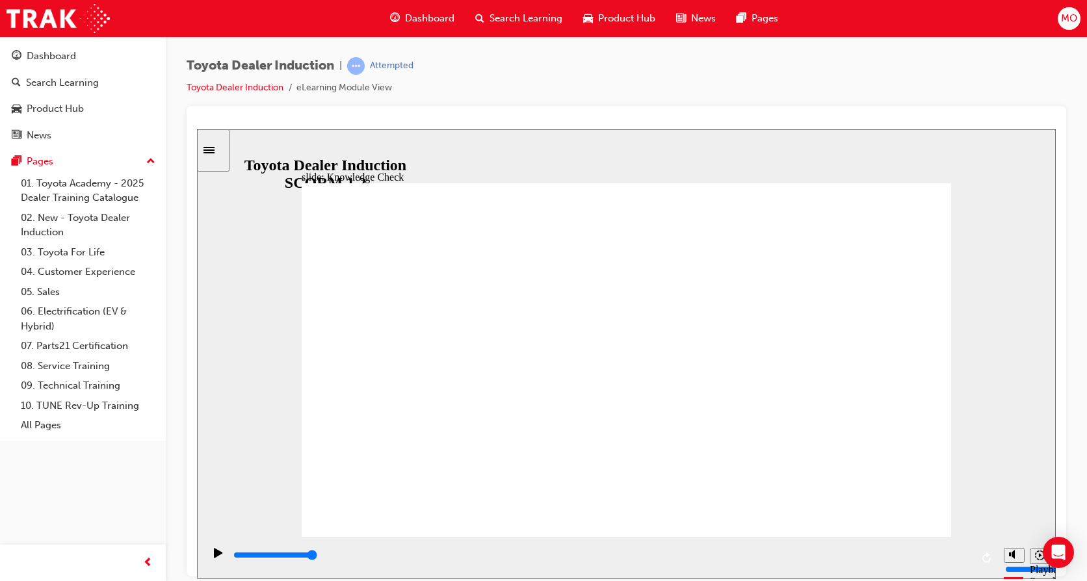
type input "s"
type input "sa"
type input "saf"
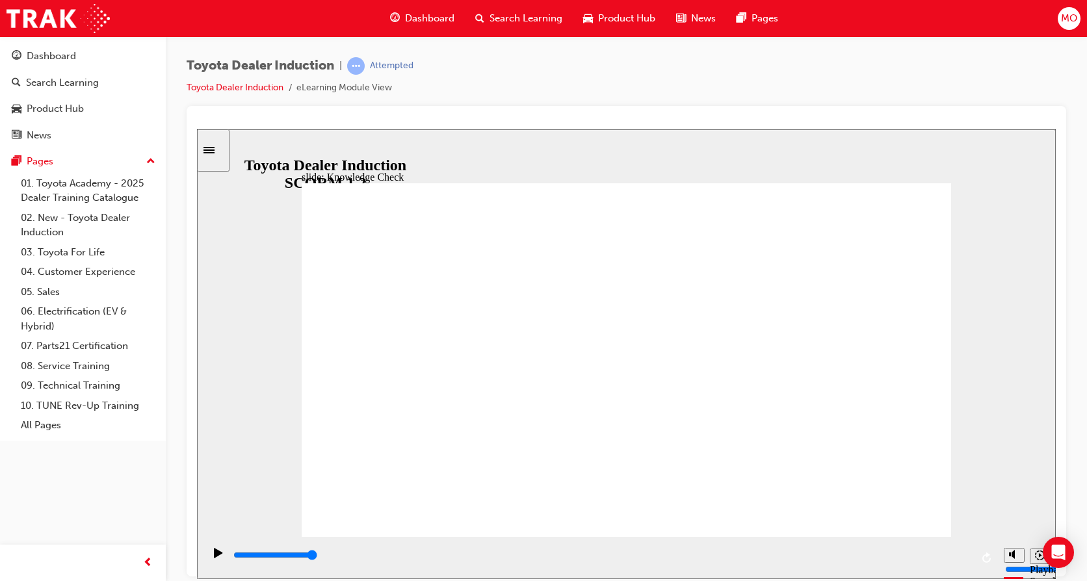
type input "saf"
type input "safe"
type input "safet"
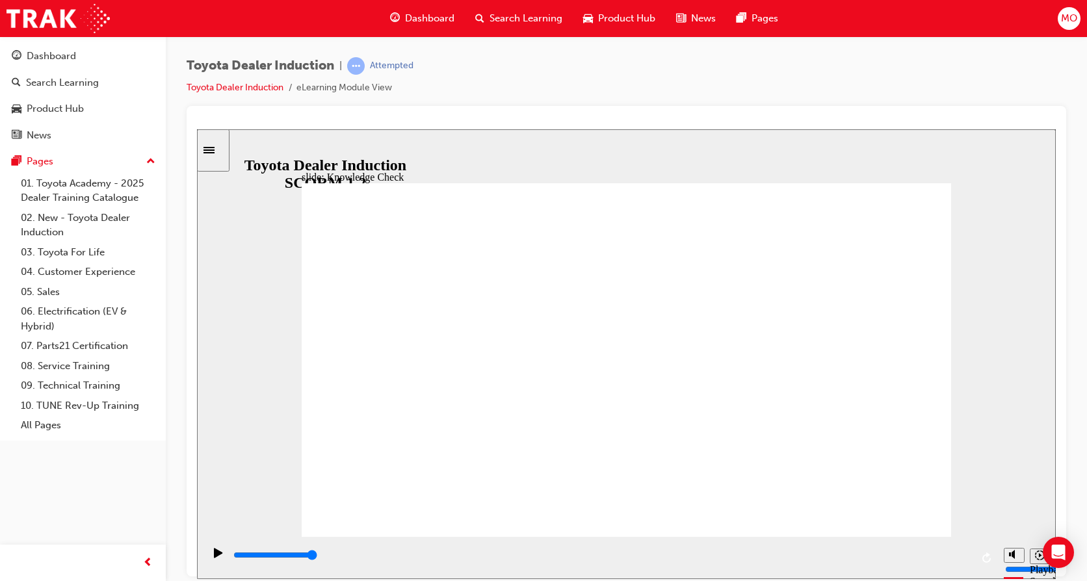
type input "safety"
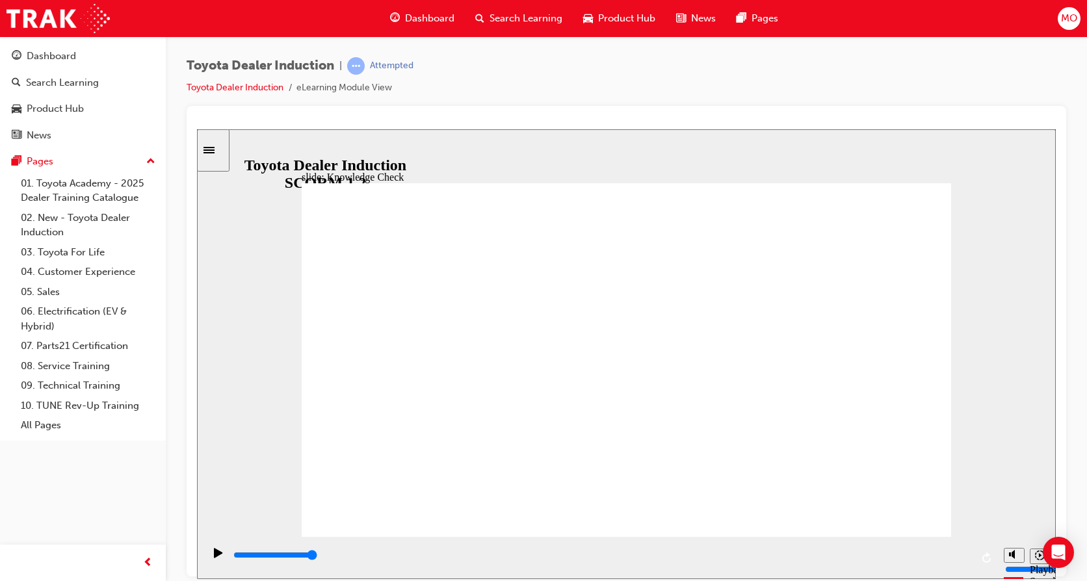
type input "500"
type input "safety"
type input "5000"
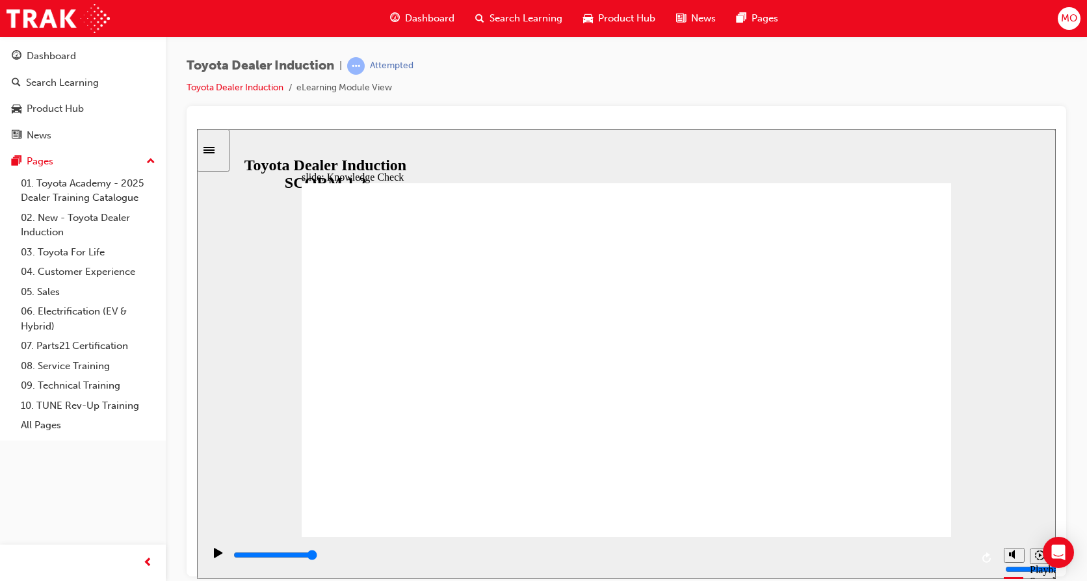
type input "safet"
type input "safe"
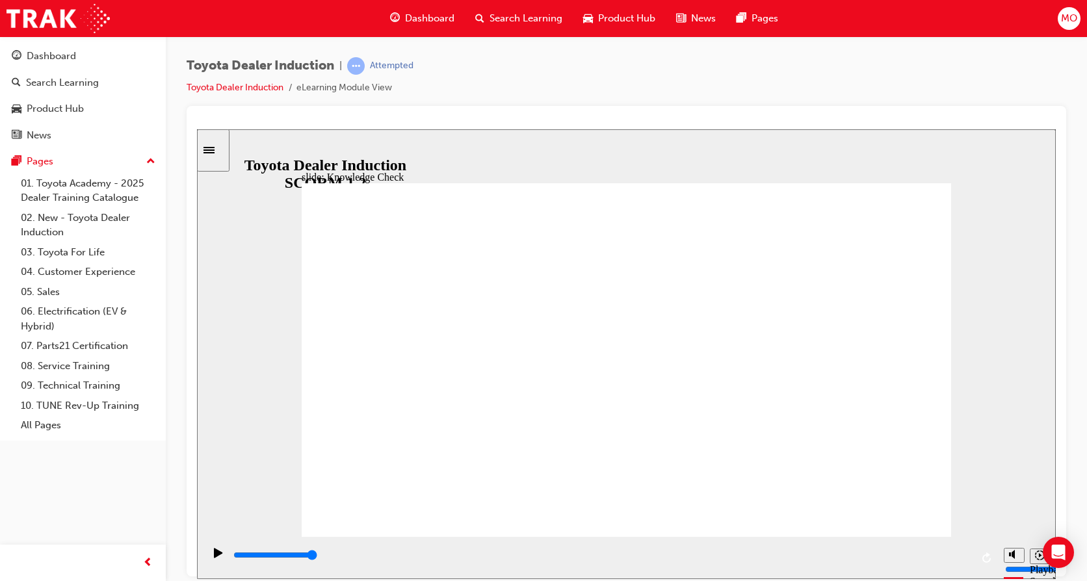
type input "saf"
type input "sa"
type input "s"
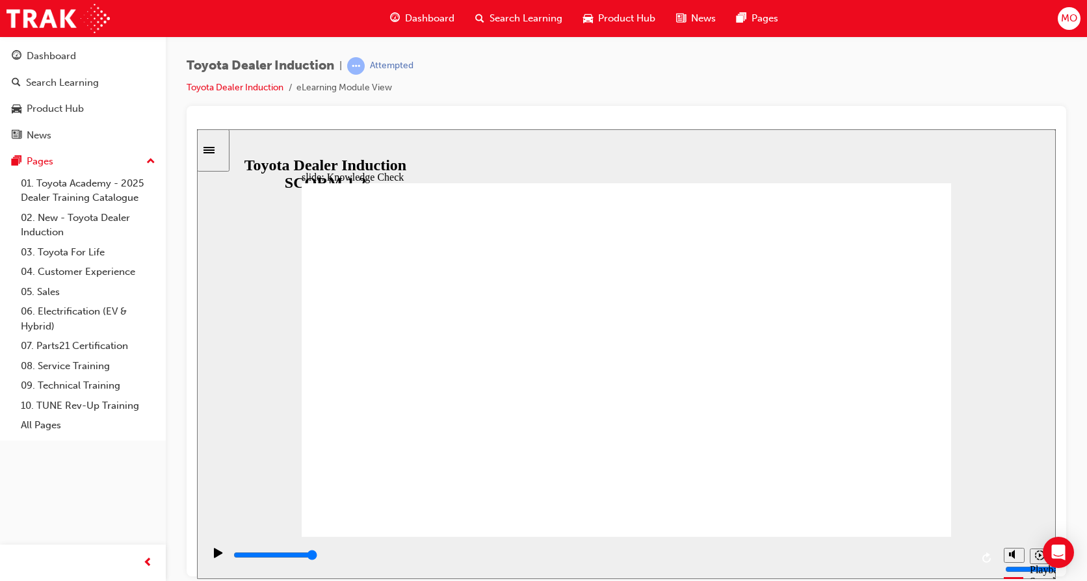
type input "s"
type input "h"
type input "ha"
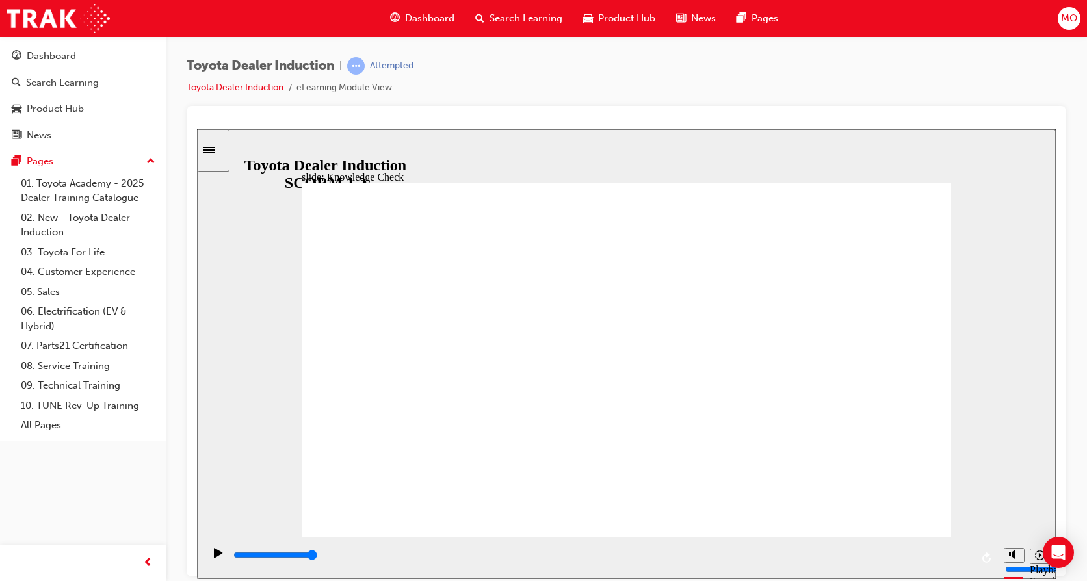
type input "hap"
type input "happ"
type input "happi"
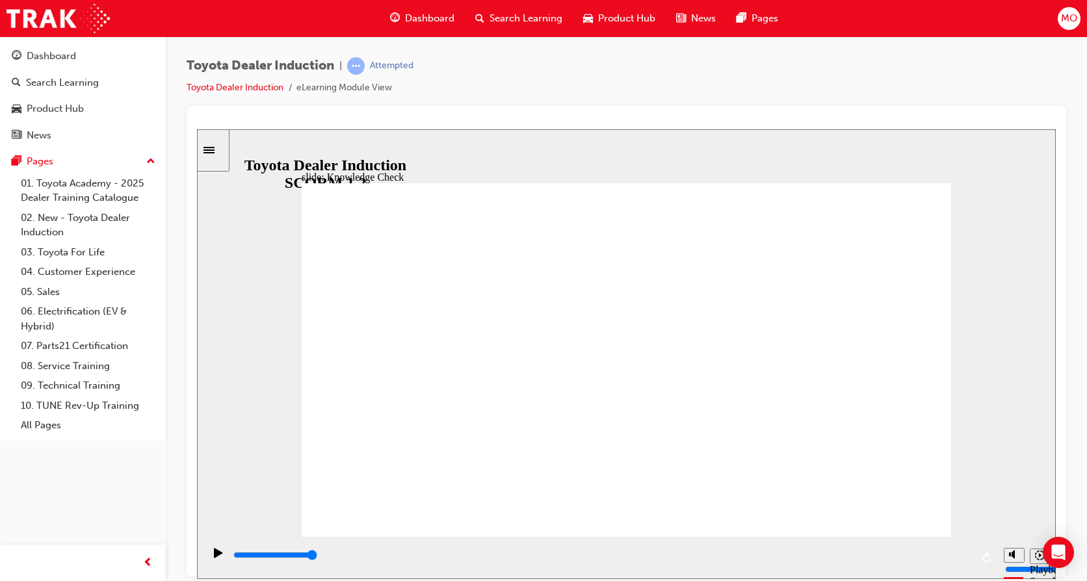
type input "happi"
type input "happin"
type input "happine"
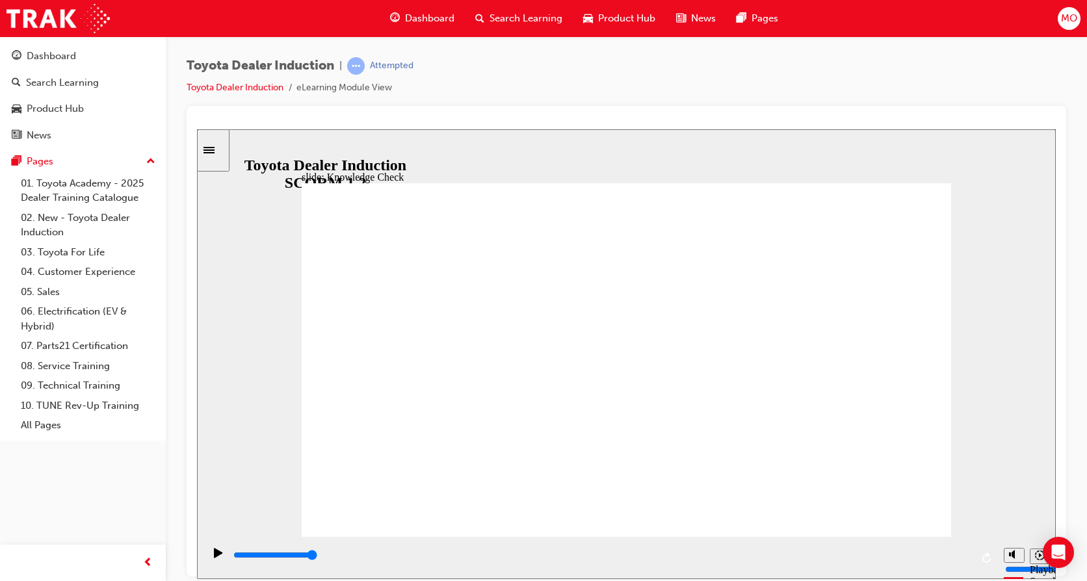
type input "happines"
type input "happiness"
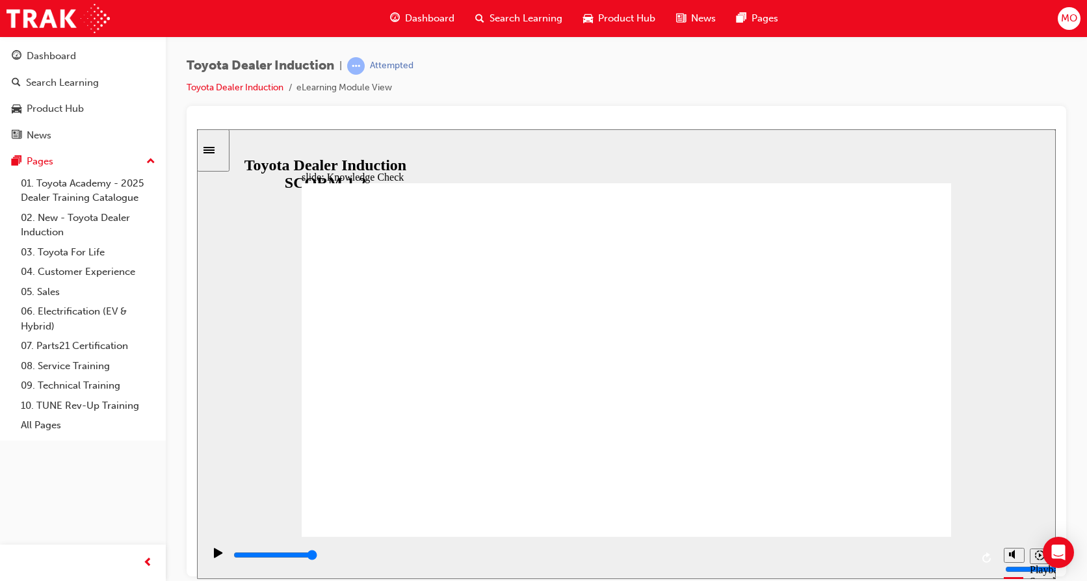
type input "happiness"
type input "5000"
type input "h"
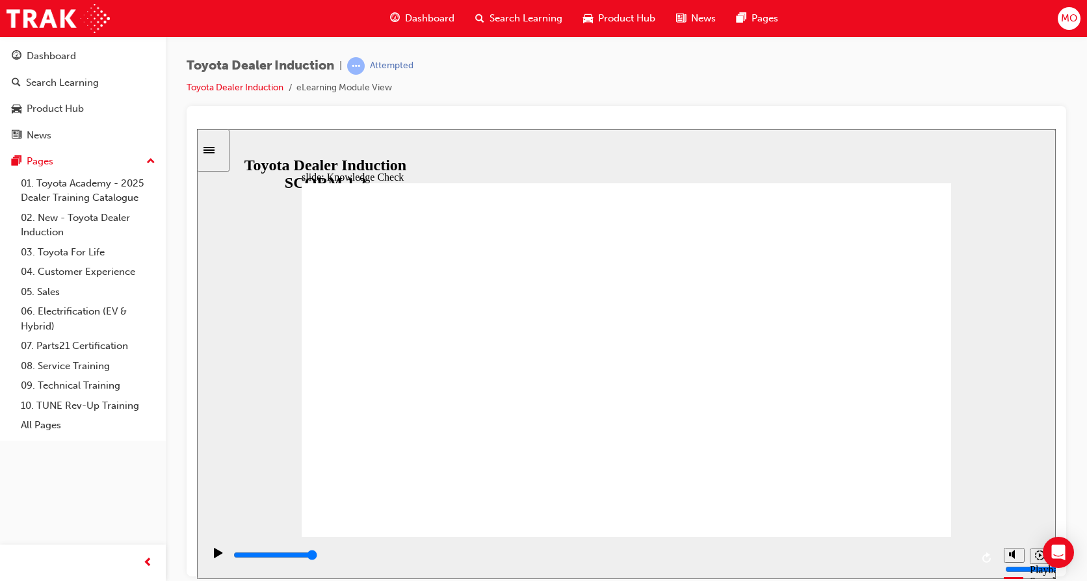
type input "h"
type input "ha"
type input "hap"
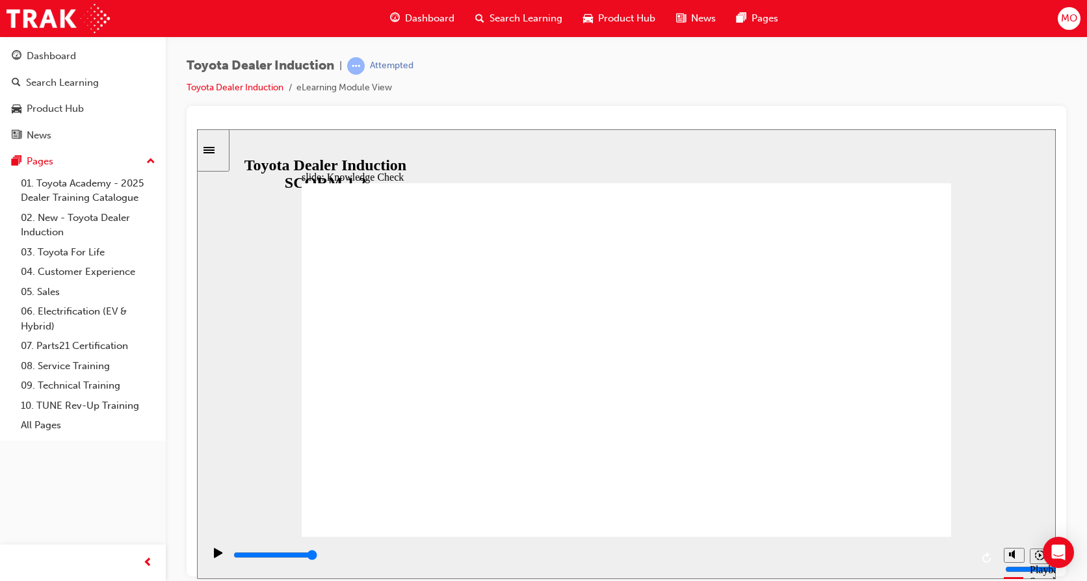
type input "happ"
type input "happy"
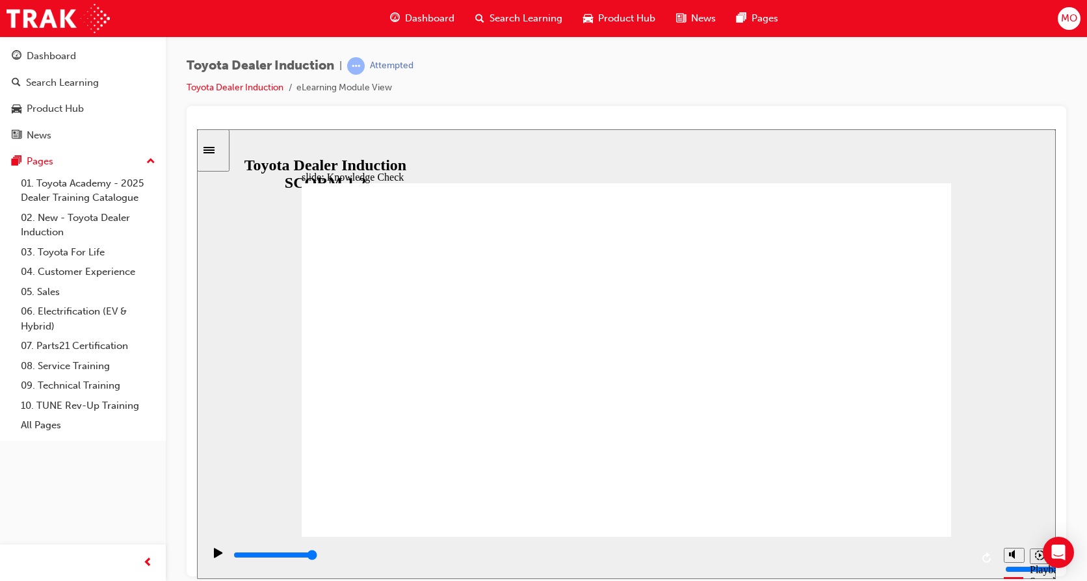
type input "happy"
type input "800"
type input "happy"
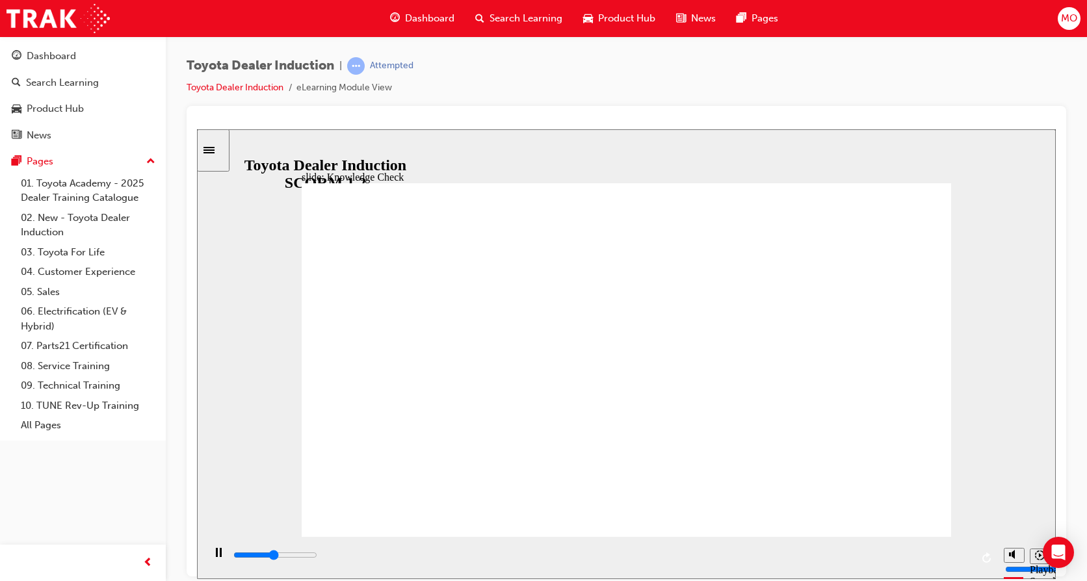
type input "4500"
type input "happ"
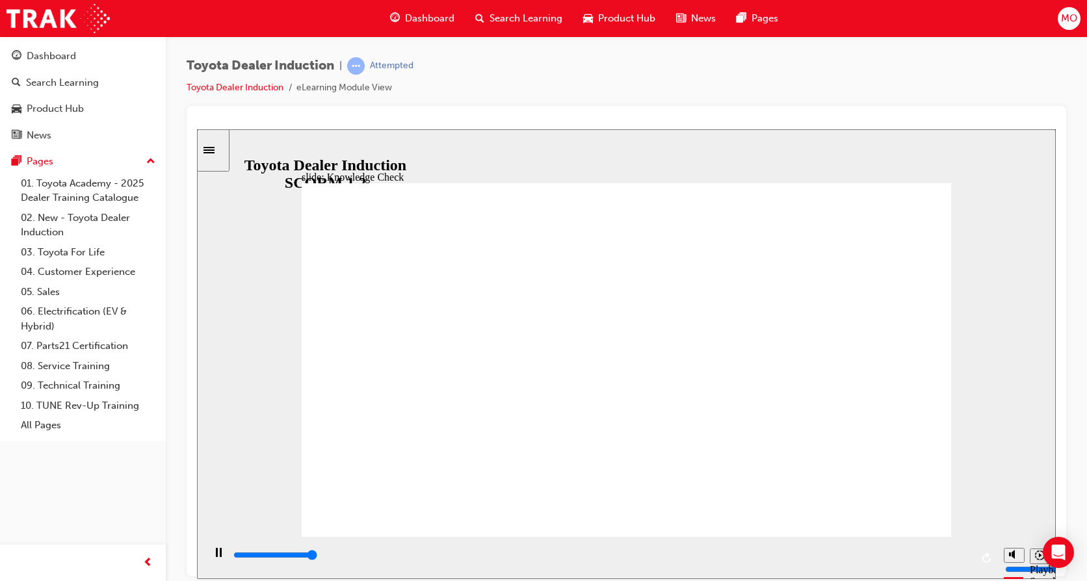
type input "5000"
type input "hap"
type input "ha"
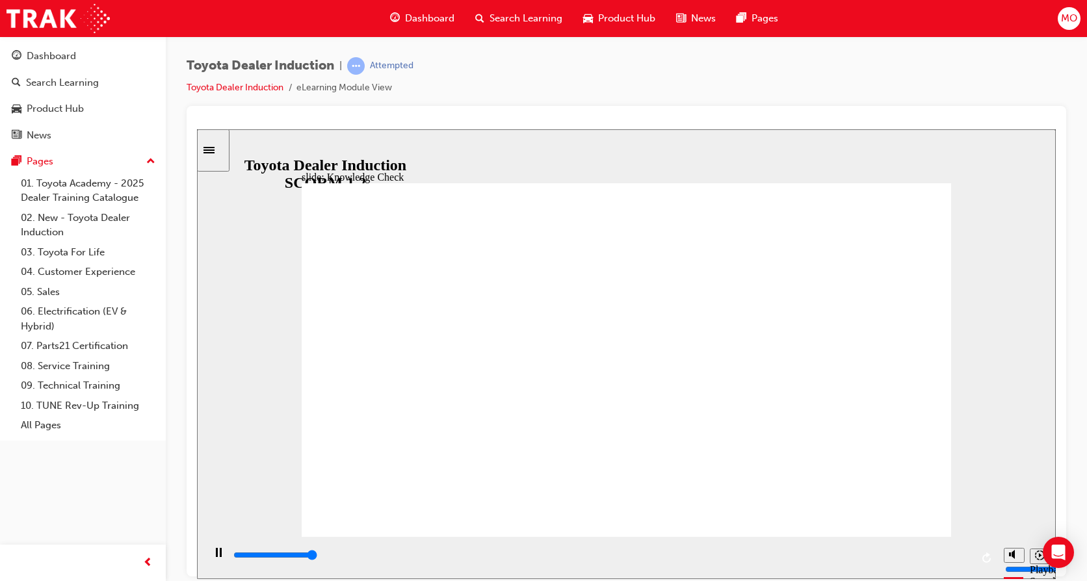
type input "h"
type input "m"
type input "mo"
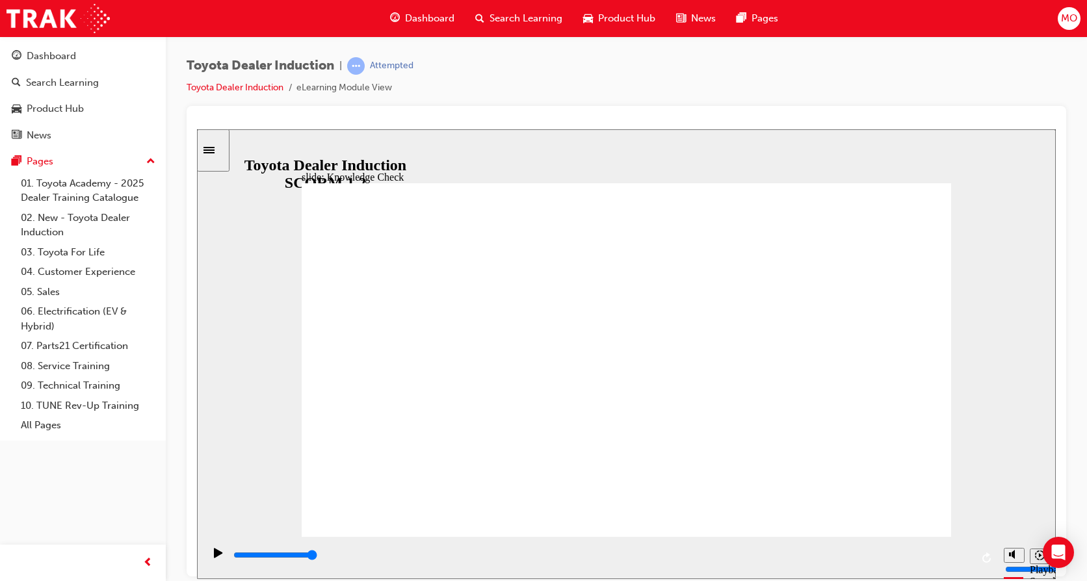
type input "mo"
type input "mov"
type input "movew"
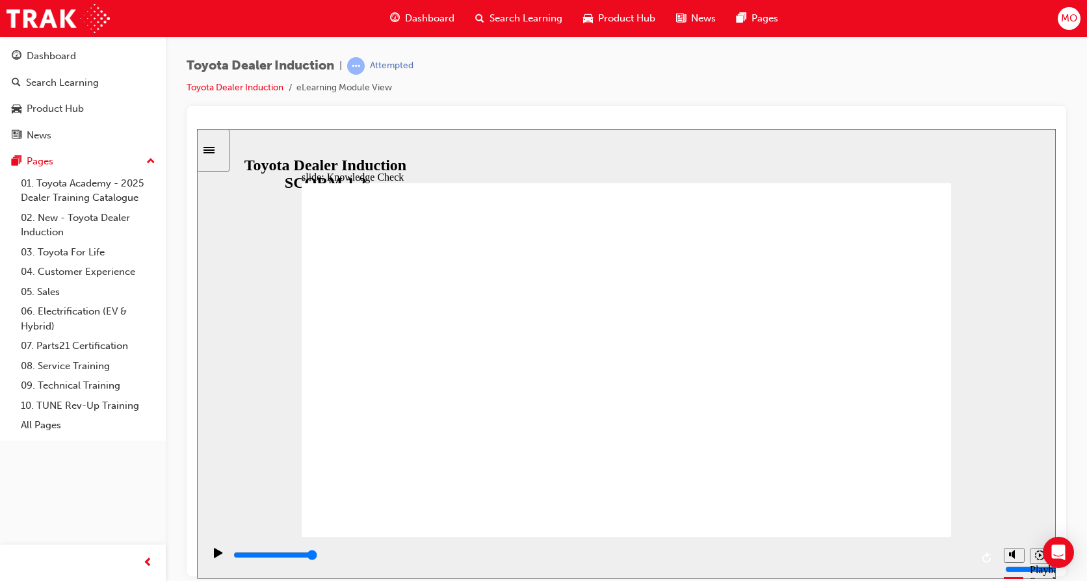
type input "movewd"
type input "movew"
type input "move"
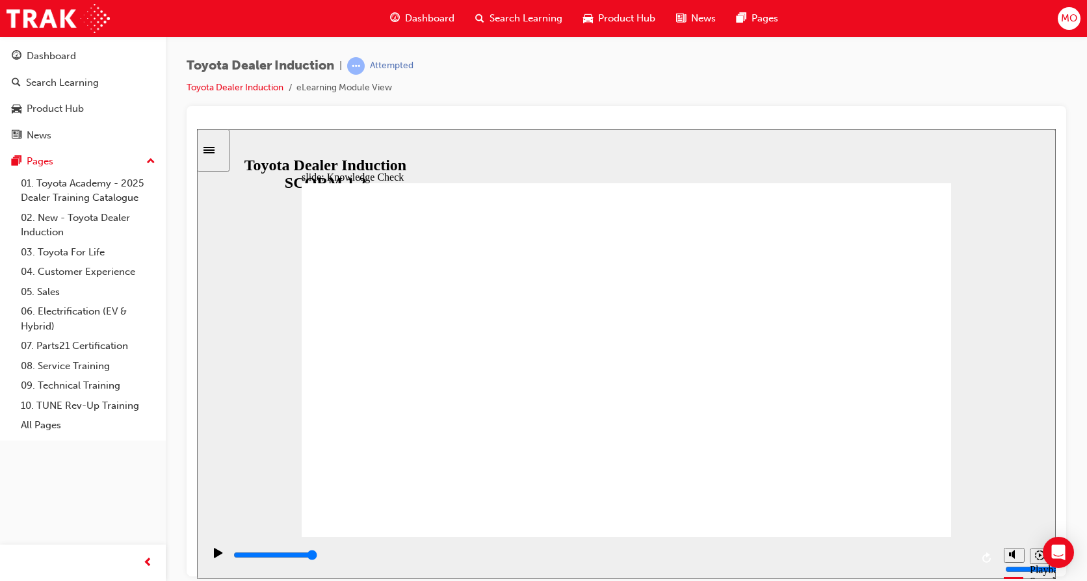
type input "move"
type input "moved"
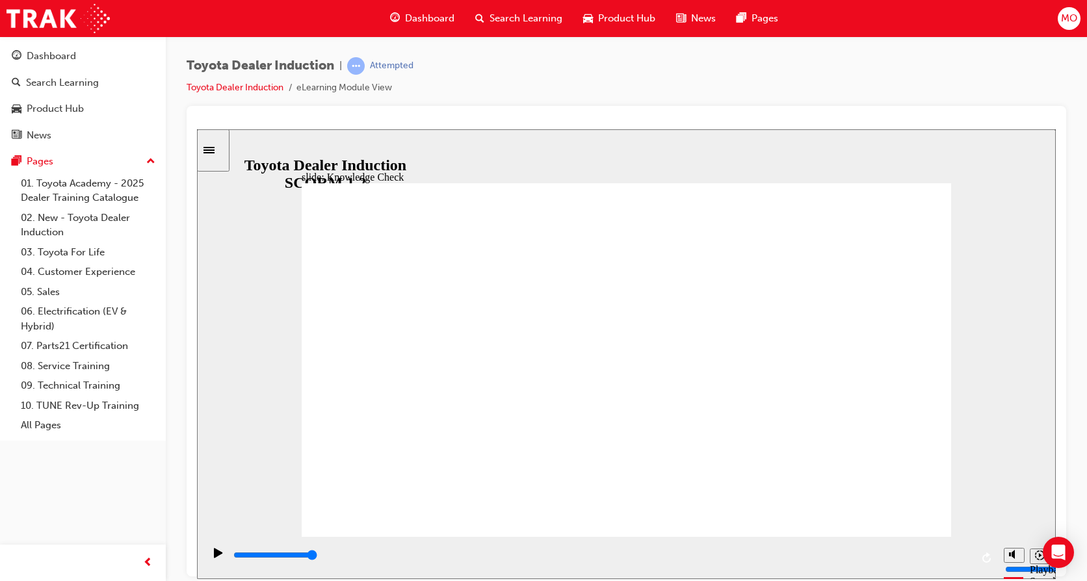
type input "moved"
type input "6500"
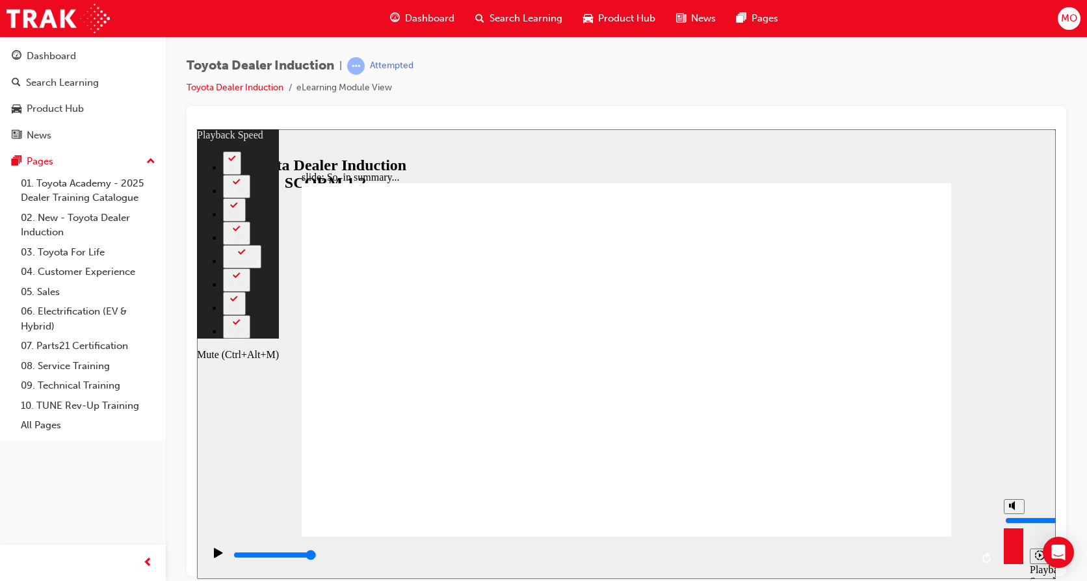
type input "100"
type input "7"
type input "100"
type input "7"
type input "100"
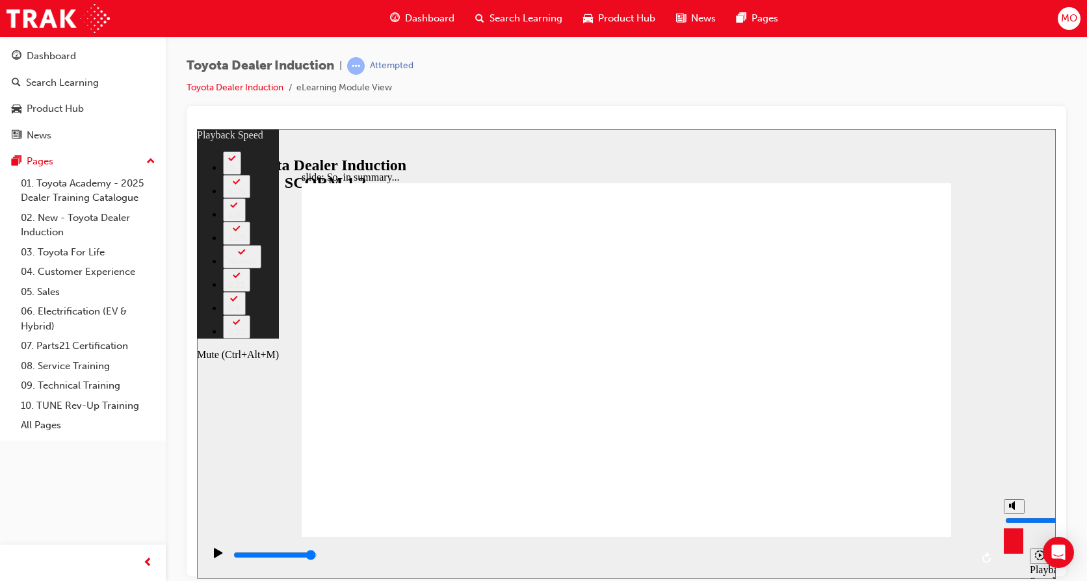
type input "7"
click at [1013, 515] on input "volume" at bounding box center [1047, 520] width 84 height 10
type input "112"
type input "4"
type input "112"
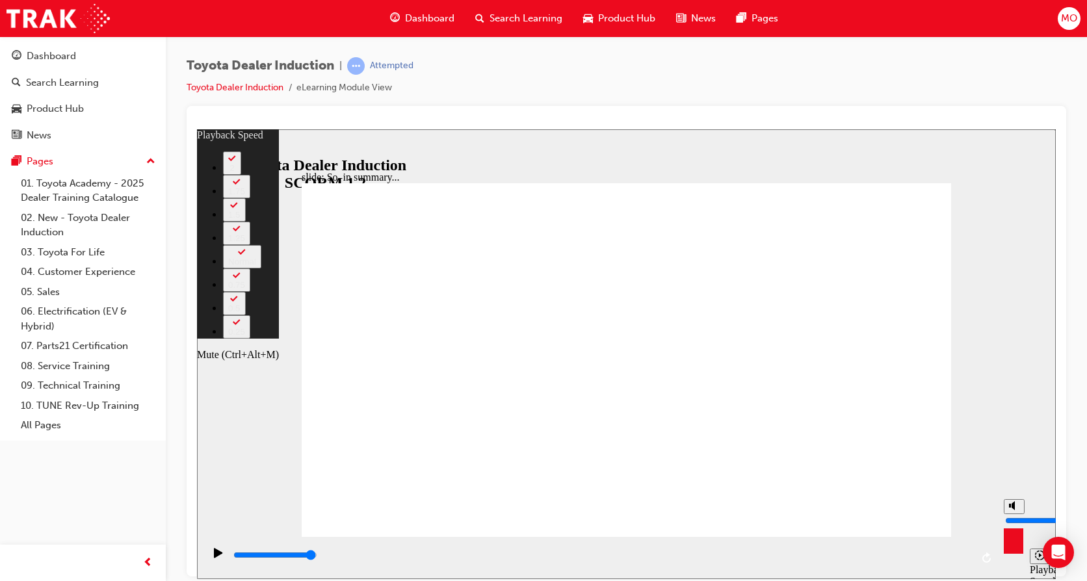
type input "4"
type input "112"
type input "4"
click at [1013, 520] on input "volume" at bounding box center [1047, 520] width 84 height 10
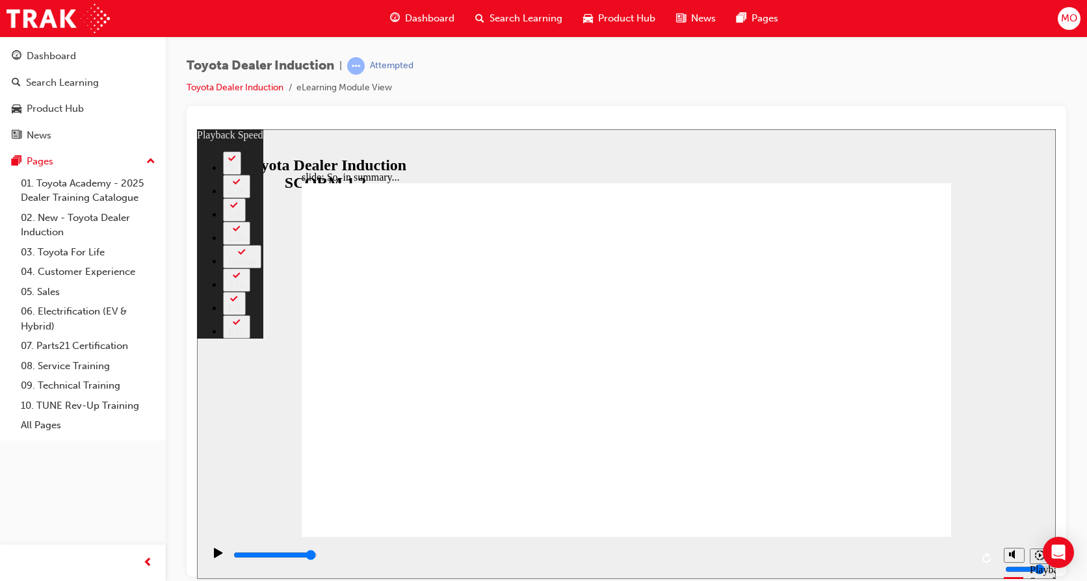
type input "128"
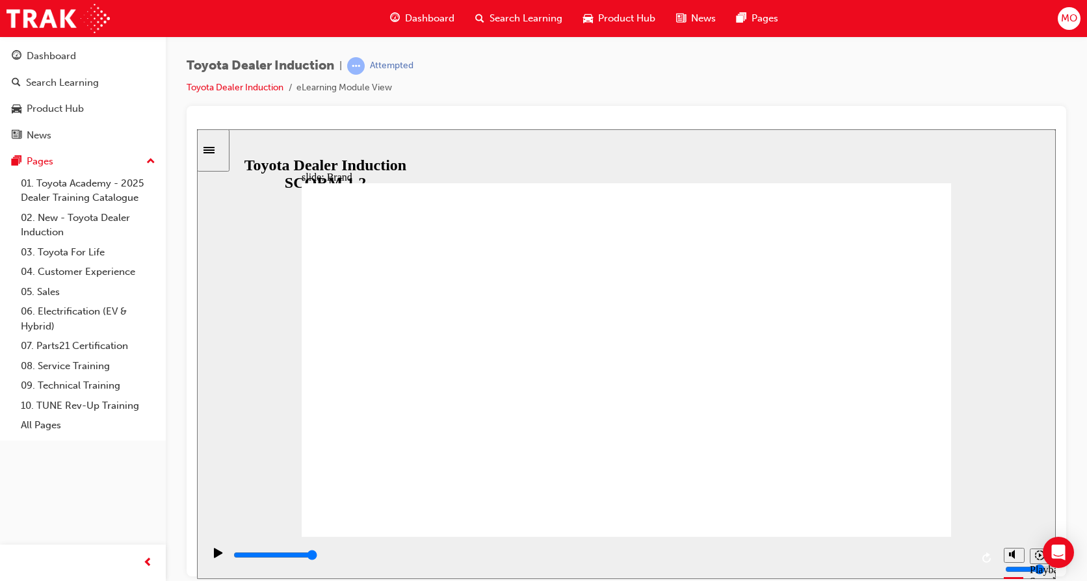
type input "8400"
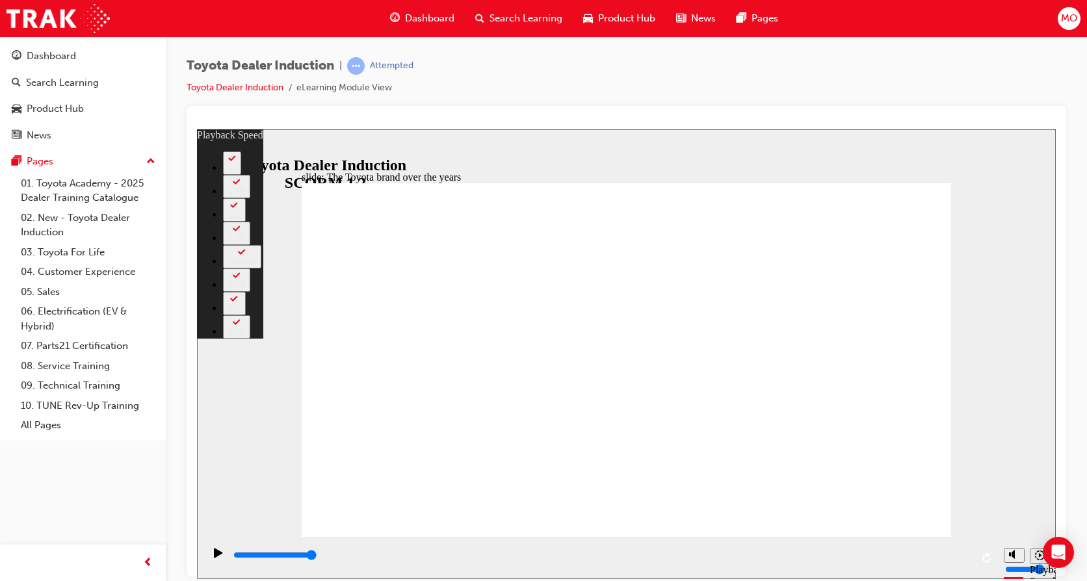
type input "165"
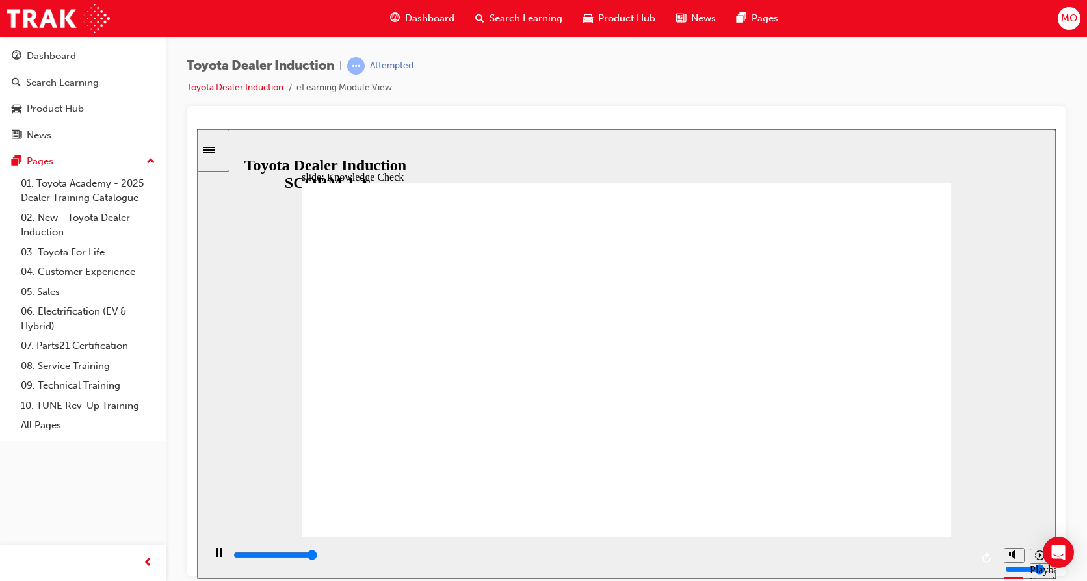
type input "5000"
radio input "true"
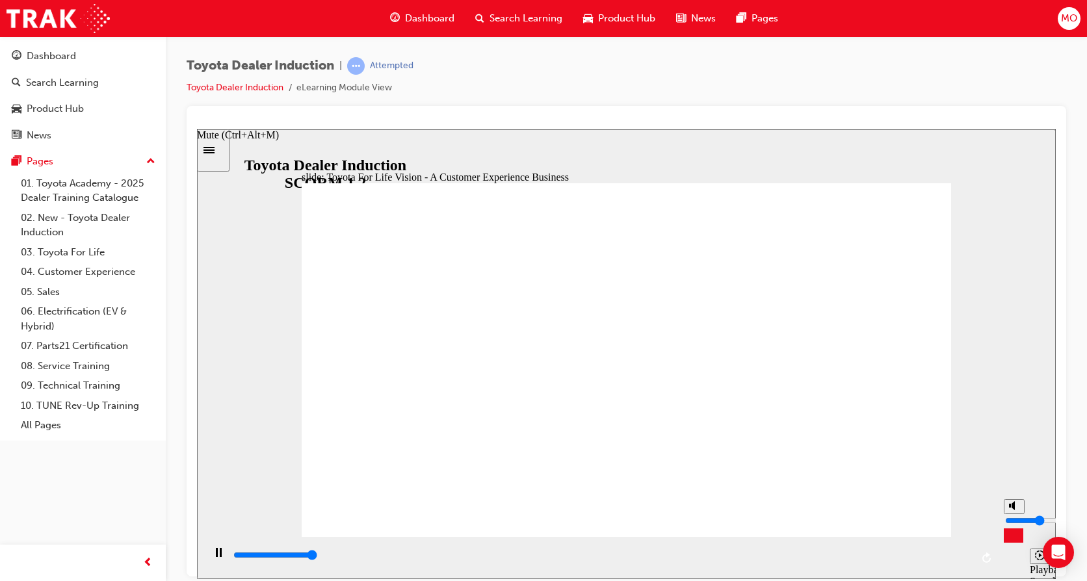
type input "42800"
type input "10"
click at [1012, 515] on input "volume" at bounding box center [1047, 520] width 84 height 10
click at [216, 556] on icon "Pause (Ctrl+Alt+P)" at bounding box center [219, 551] width 6 height 9
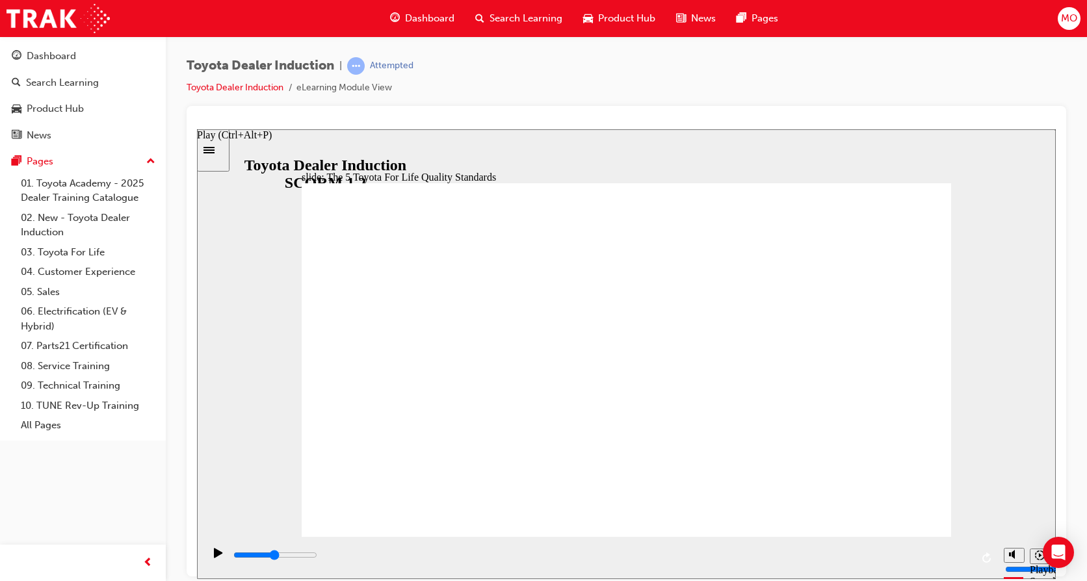
click at [215, 551] on icon "Play (Ctrl+Alt+P)" at bounding box center [218, 552] width 9 height 10
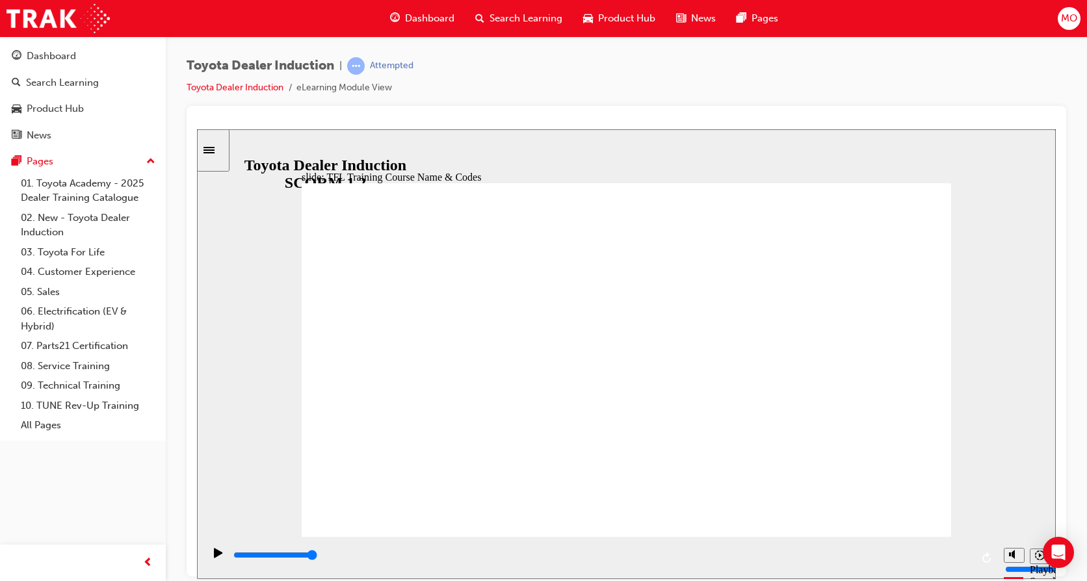
type input "10800"
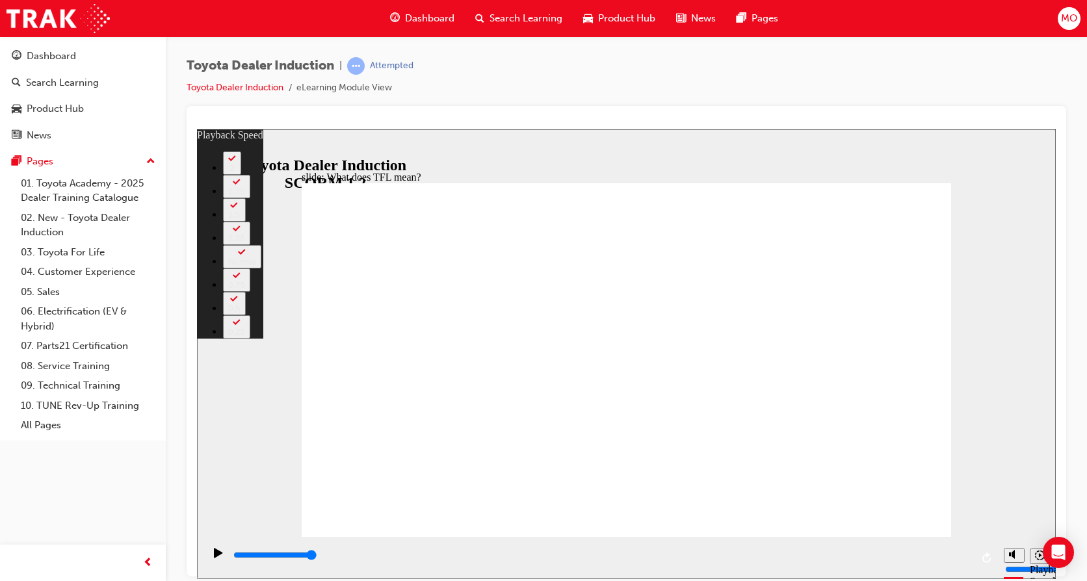
type input "139"
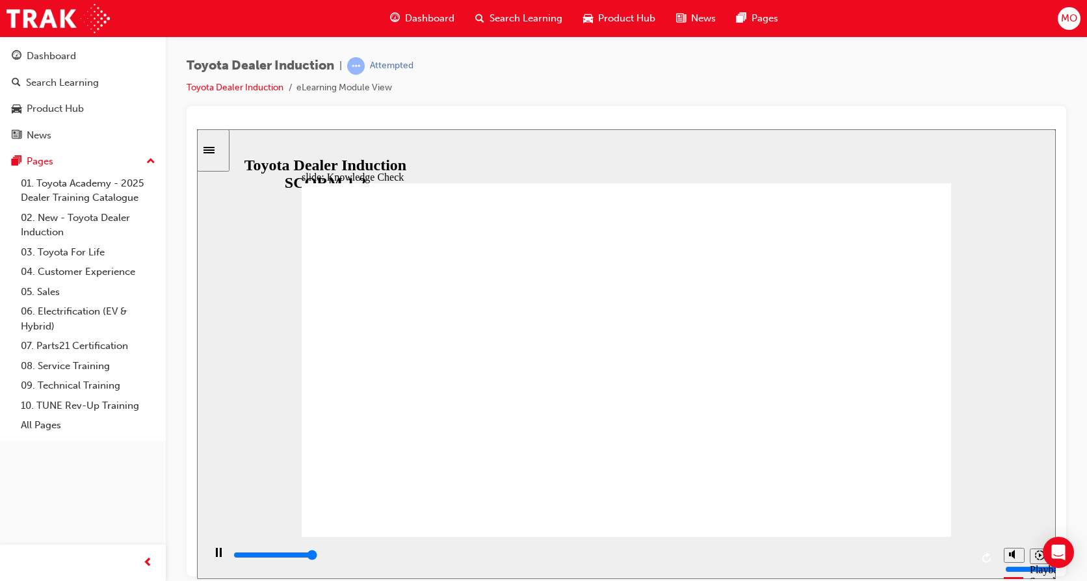
type input "5000"
radio input "true"
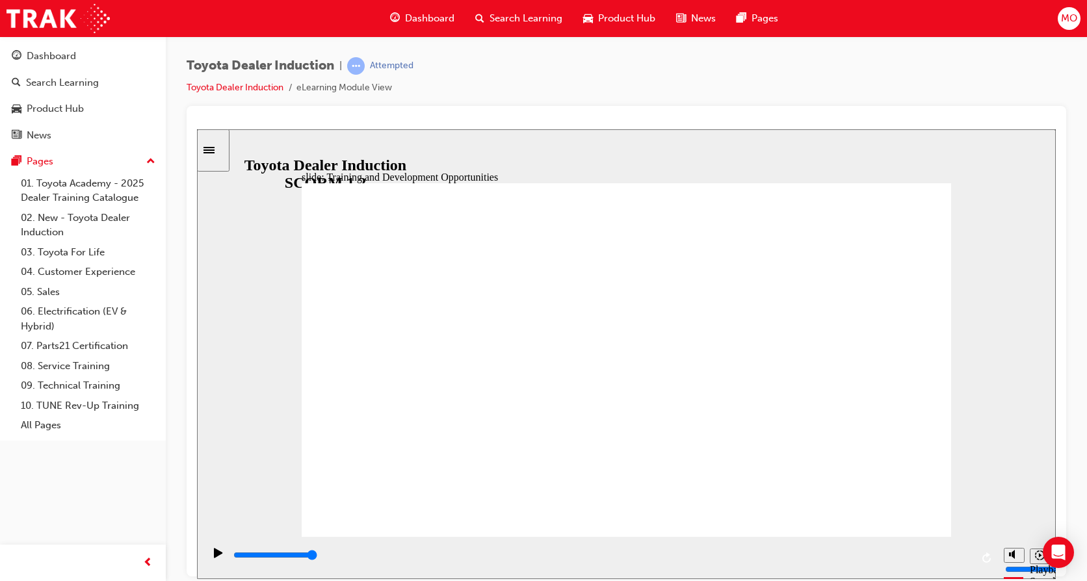
type input "5000"
radio input "true"
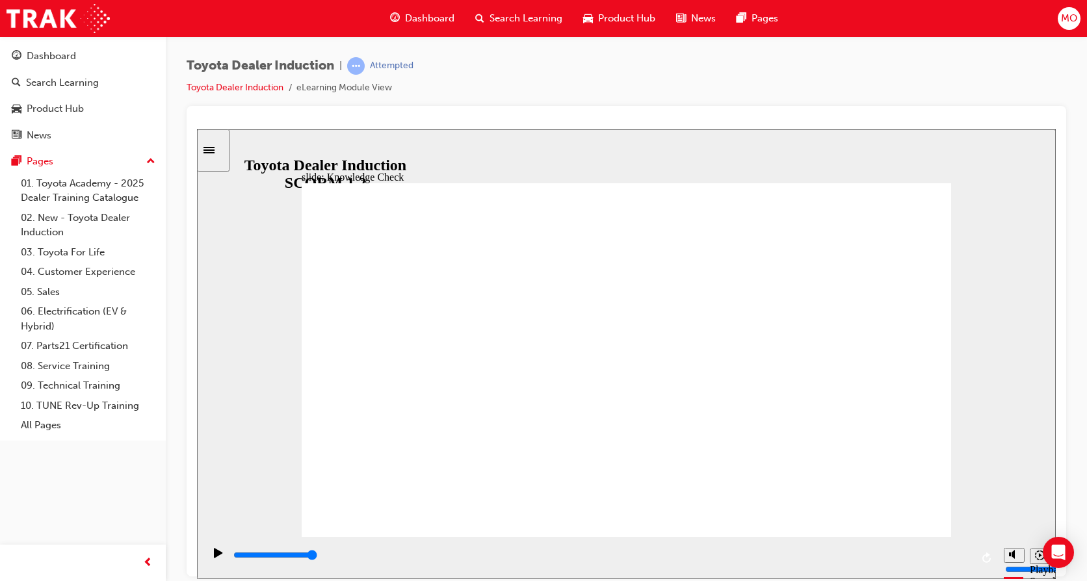
click at [216, 556] on icon "Pause (Ctrl+Alt+P)" at bounding box center [219, 551] width 6 height 9
click at [214, 557] on icon "Play (Ctrl+Alt+P)" at bounding box center [218, 552] width 8 height 10
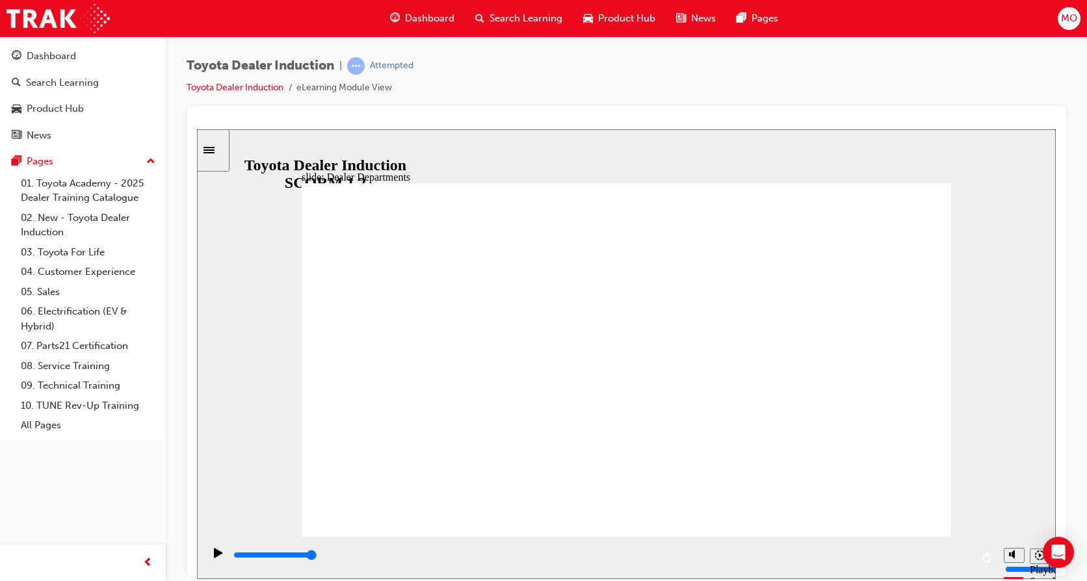
type input "11300"
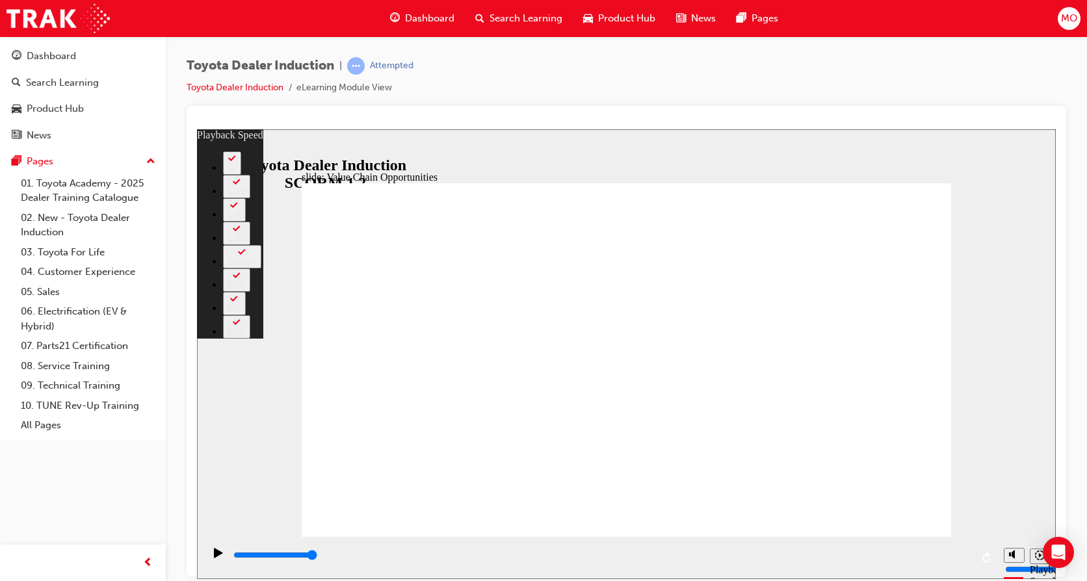
type input "64"
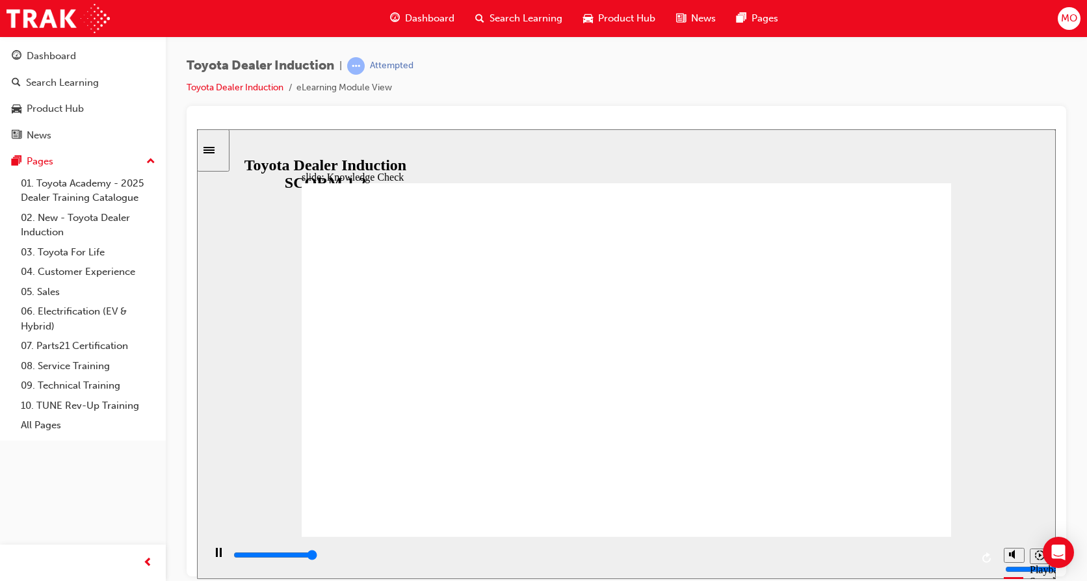
type input "5000"
radio input "true"
type input "5000"
radio input "false"
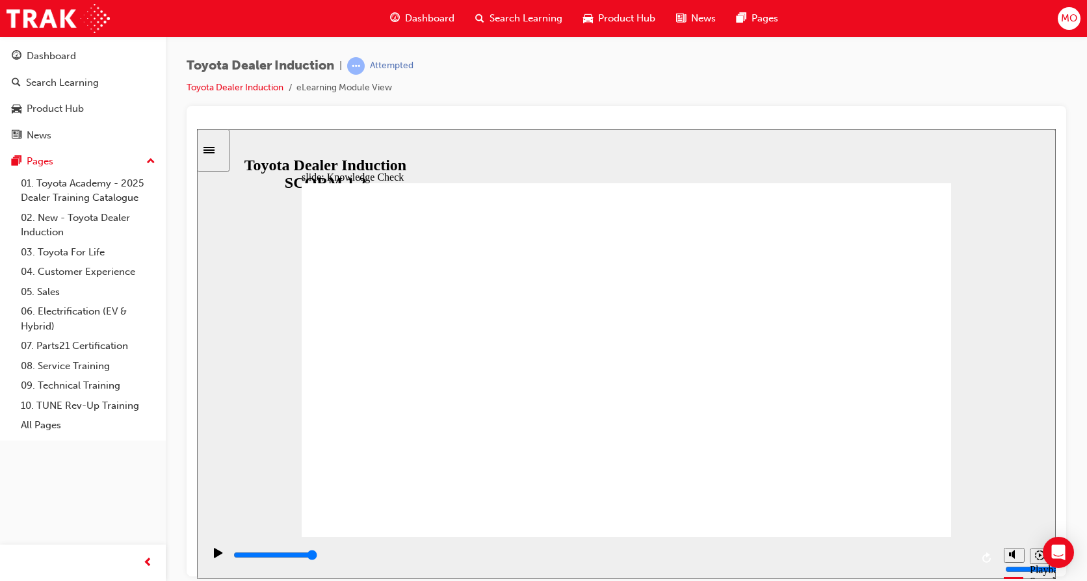
radio input "true"
radio input "false"
radio input "true"
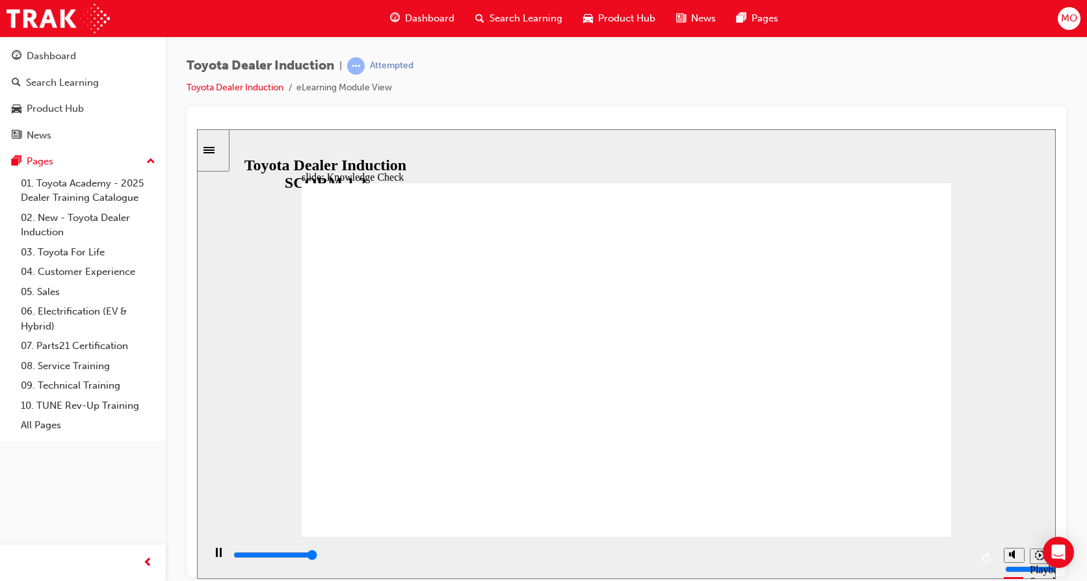
type input "5000"
type input "a"
type input "ap"
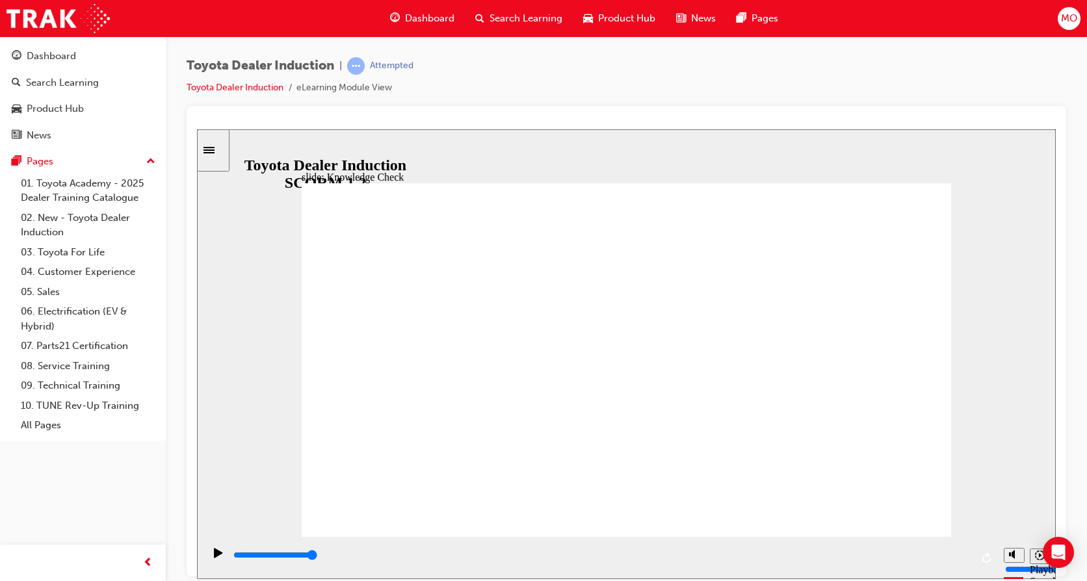
type input "ap"
type input "app"
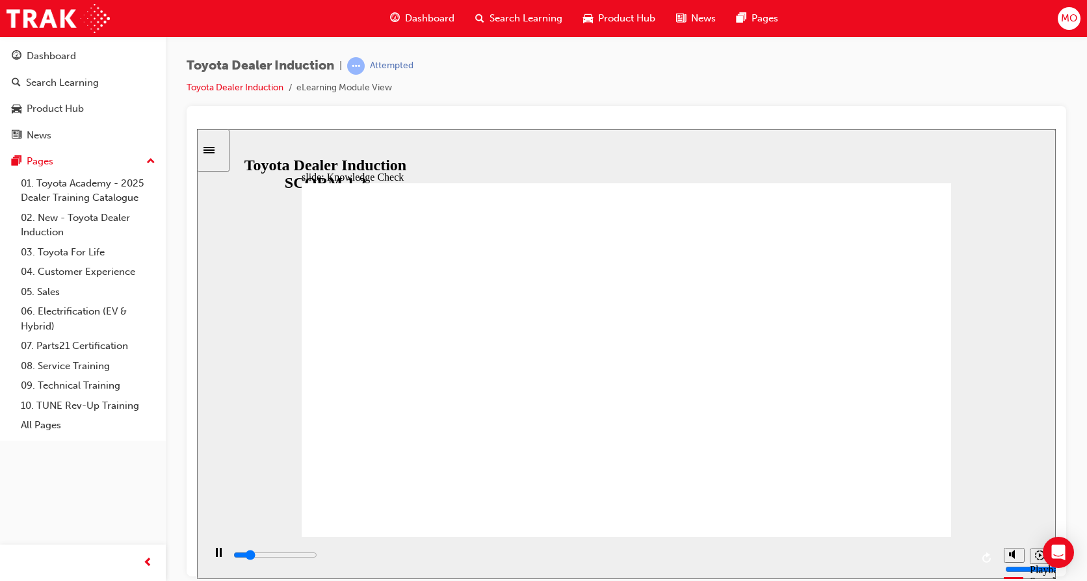
type input "800"
type input "app"
type input "3600"
type input "ap"
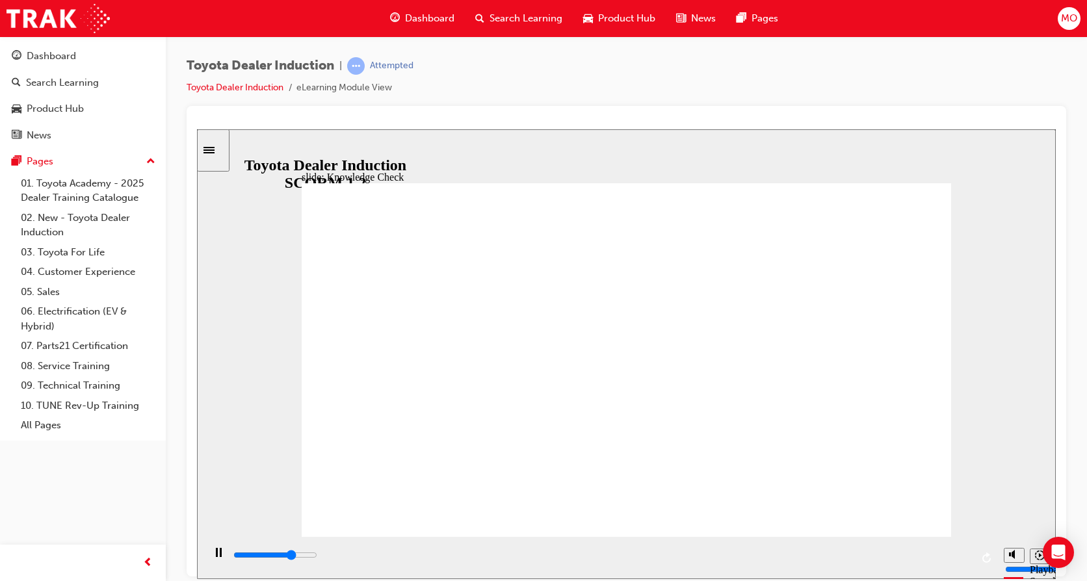
type input "ap"
type input "4100"
type input "a"
type input "4100"
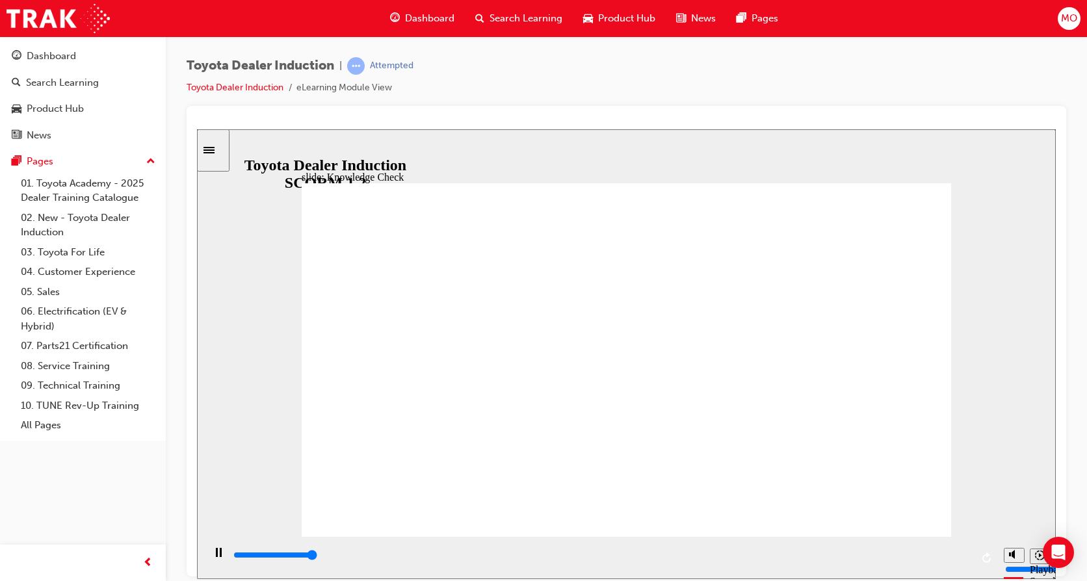
type input "5000"
type input "t"
type input "to"
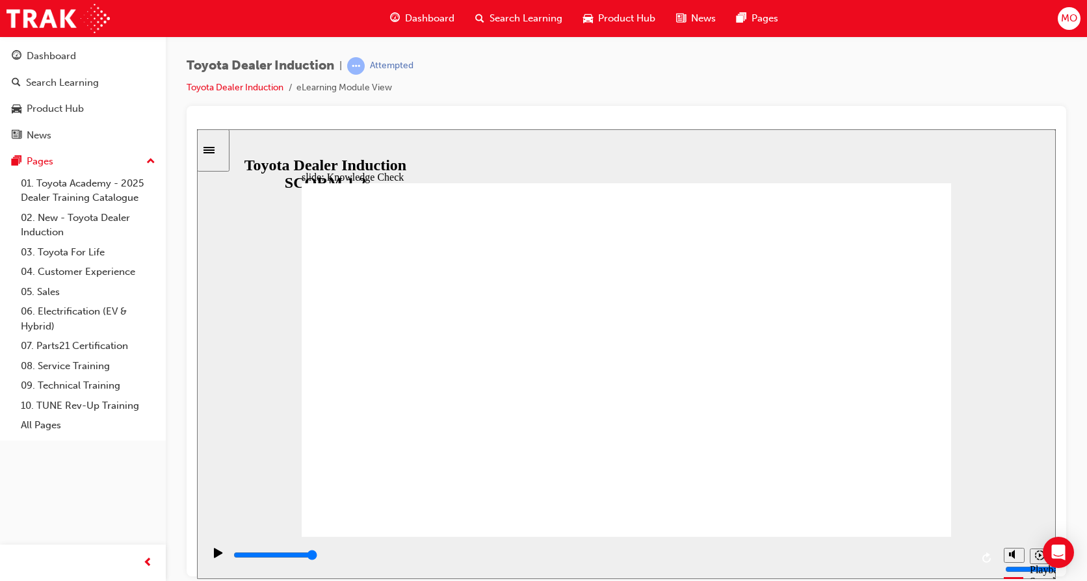
type input "toy"
type input "toyo"
type input "toyot"
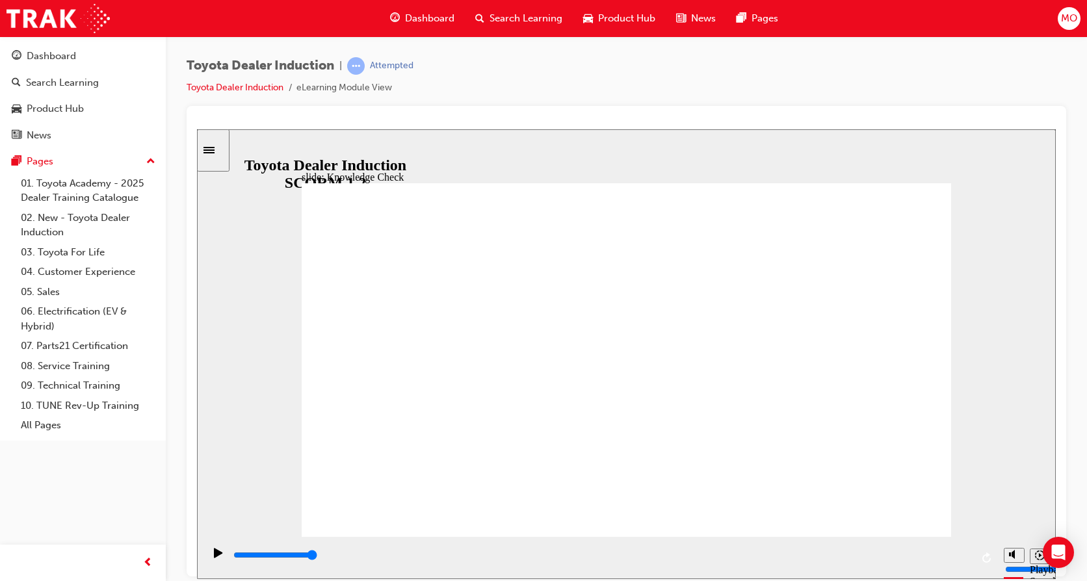
type input "toyot"
type input "toyota"
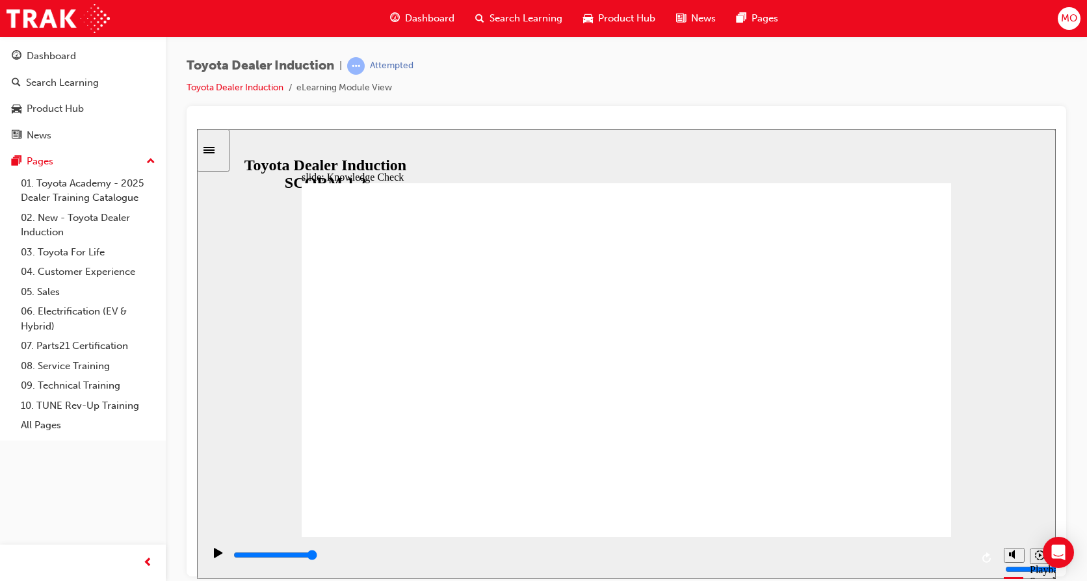
type input "toyota e"
type input "toyota en"
type input "toyota eng"
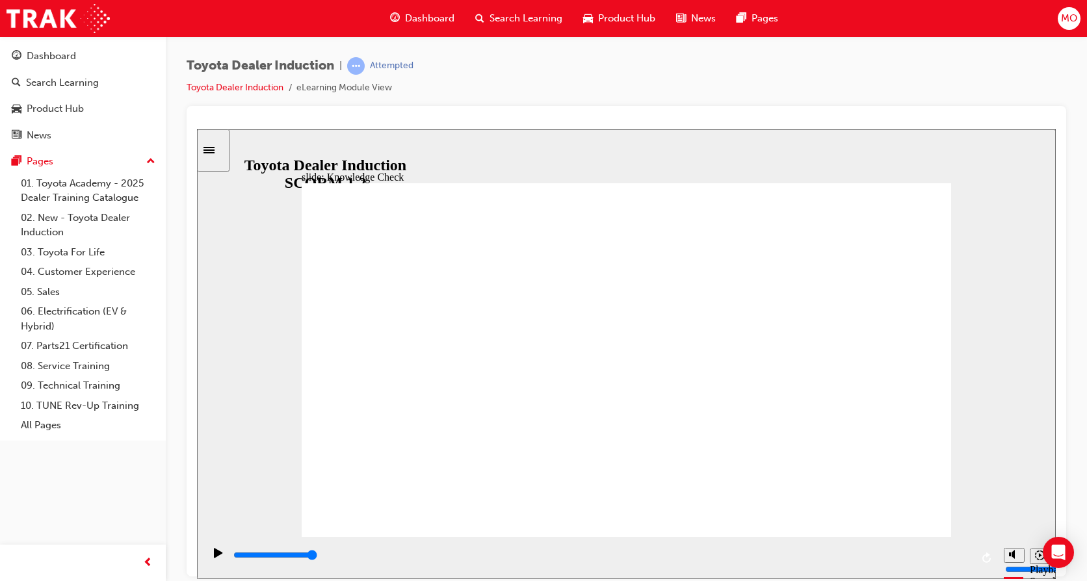
type input "toyota eng"
type input "toyota enga"
type input "toyota engag"
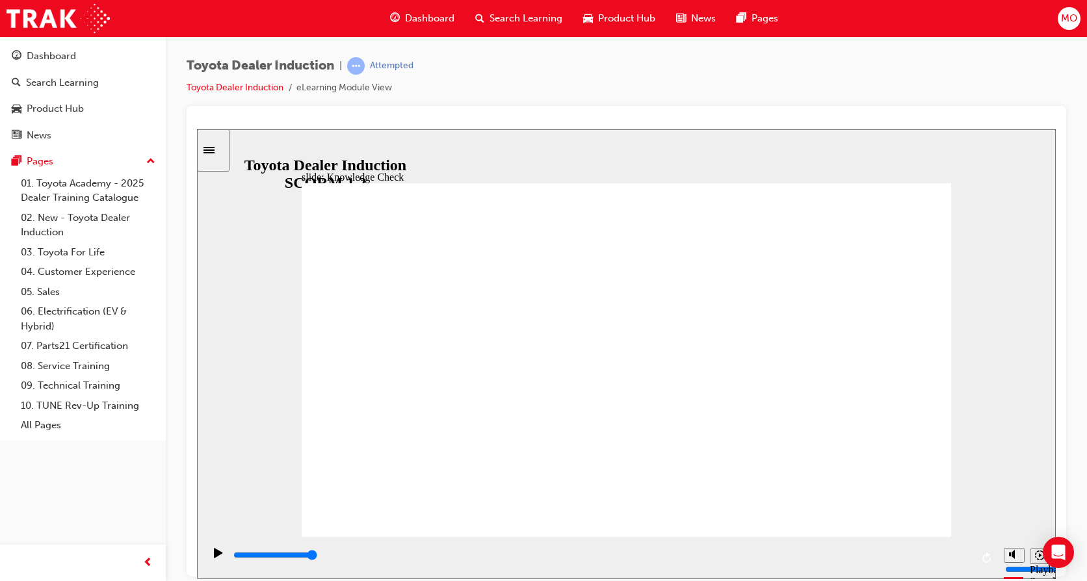
type input "toyota engage"
type input "toyota engage a"
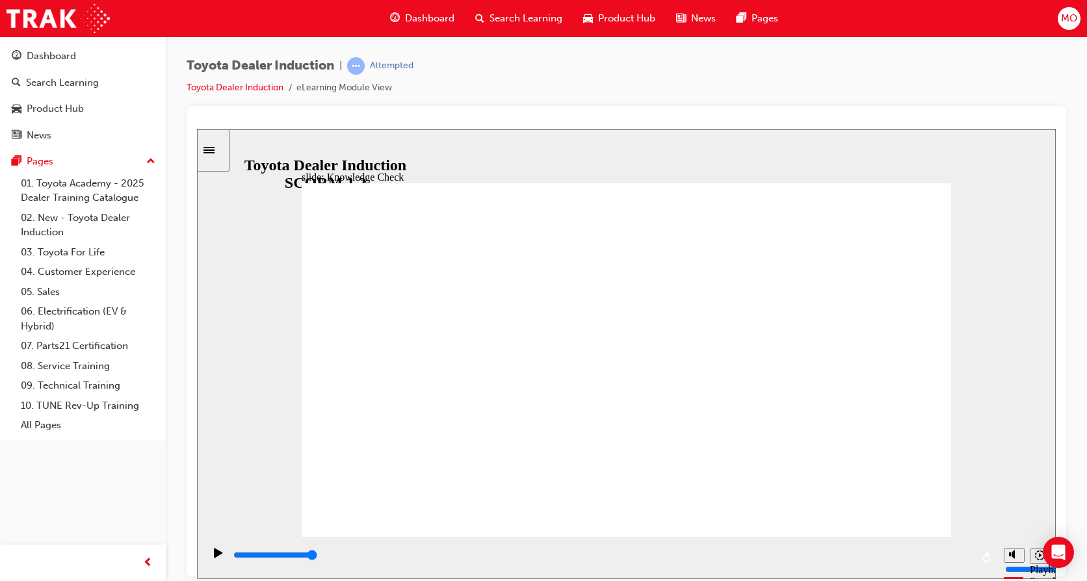
type input "toyota engage a"
type input "toyota engage ap"
type input "toyota engage app"
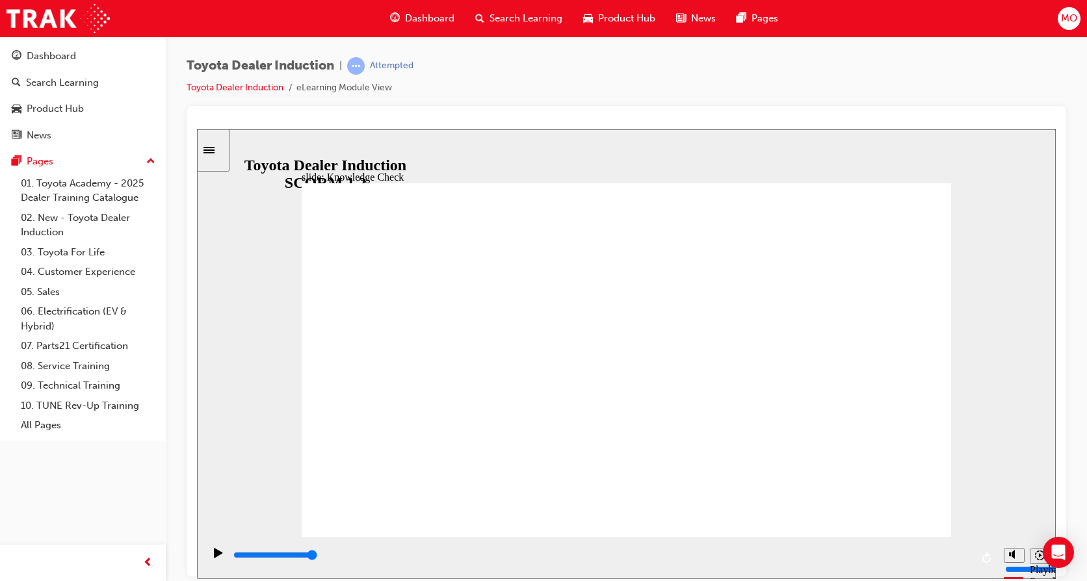
type input "toyota engage app"
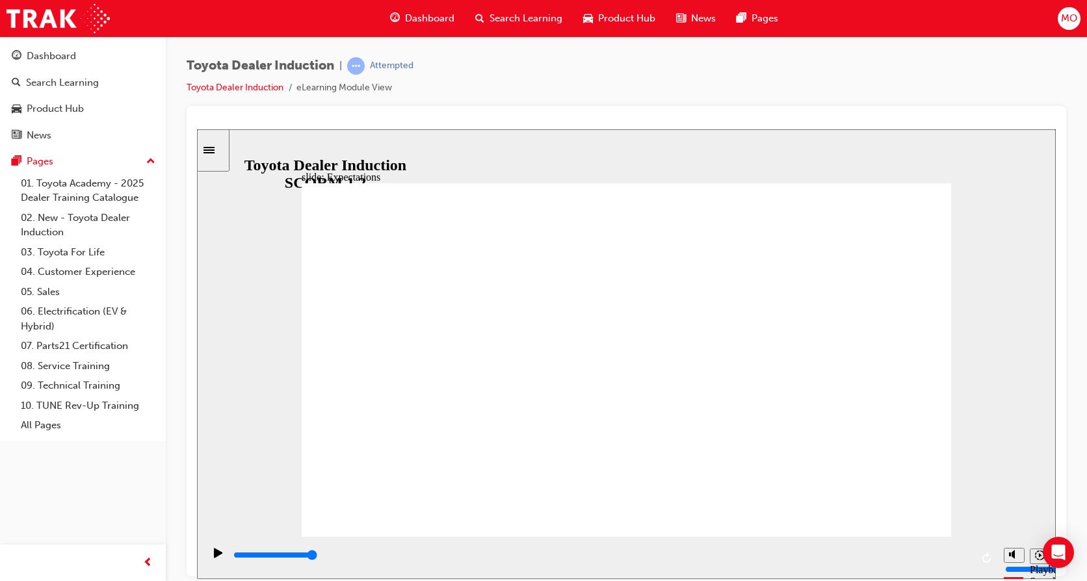
type input "8400"
checkbox input "true"
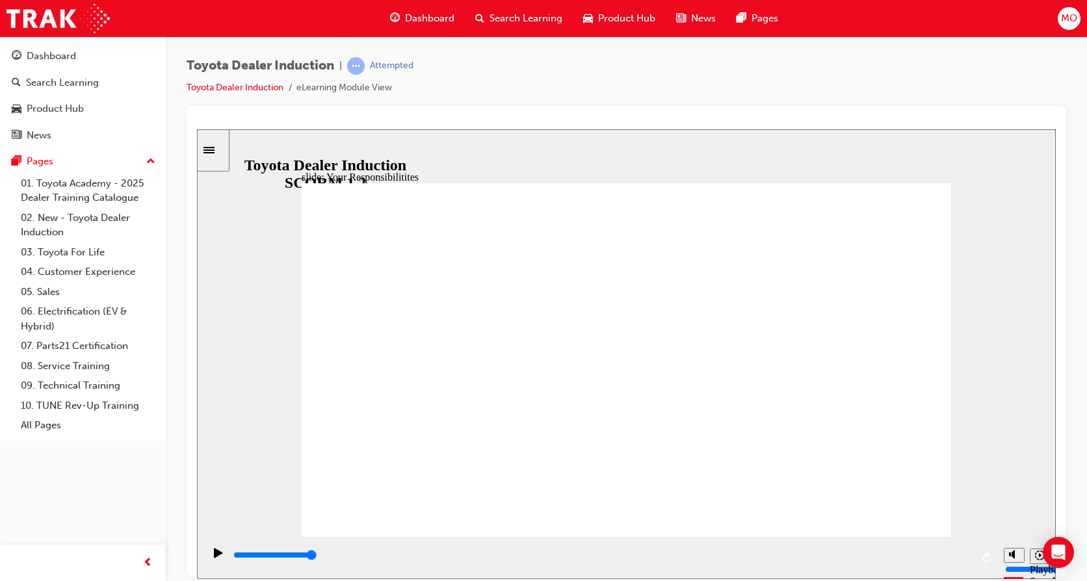
checkbox input "true"
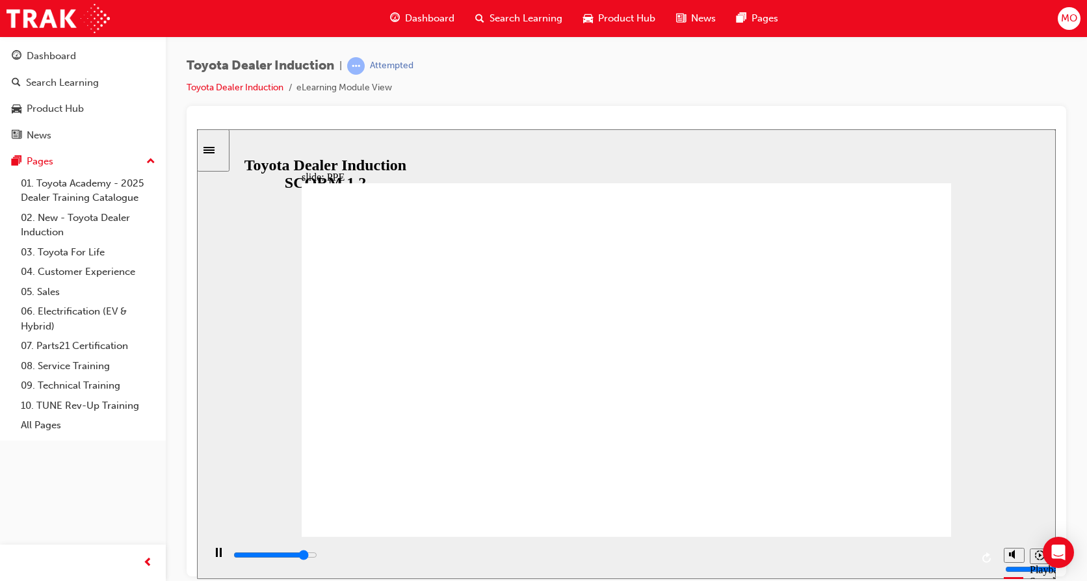
type input "5000"
checkbox input "true"
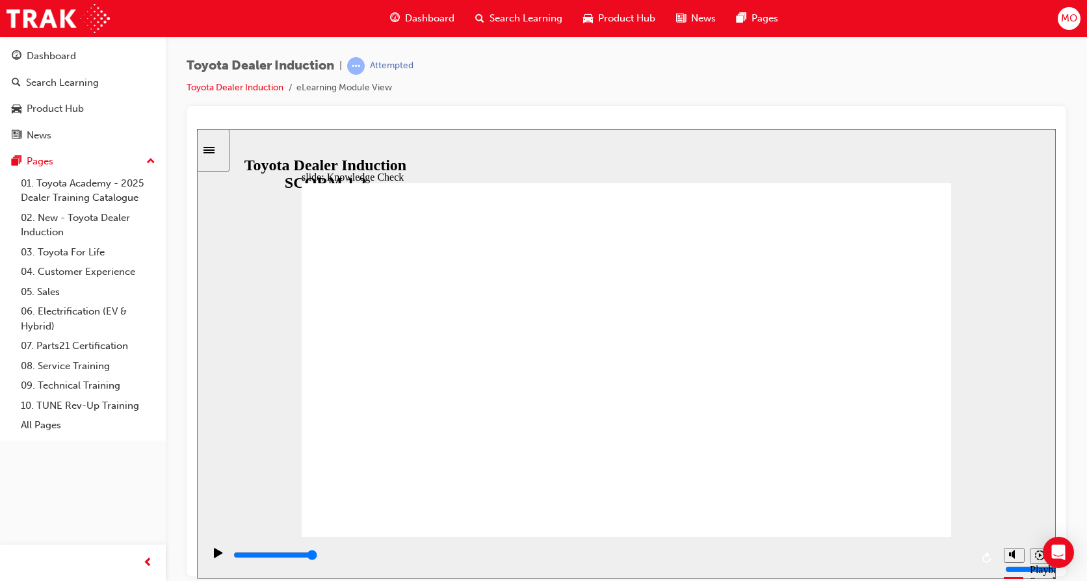
checkbox input "true"
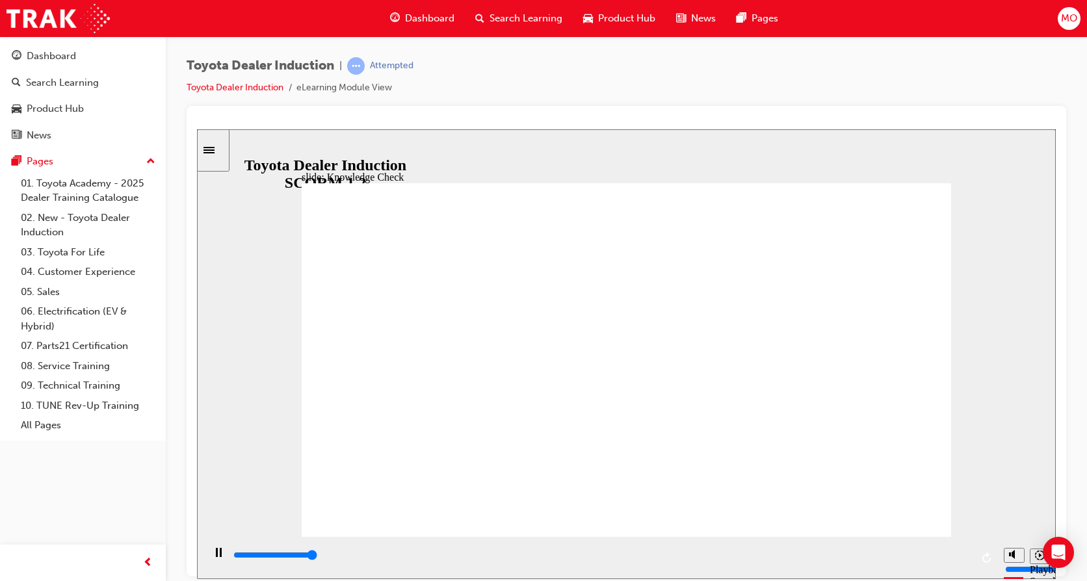
type input "5000"
radio input "true"
type input "5000"
checkbox input "true"
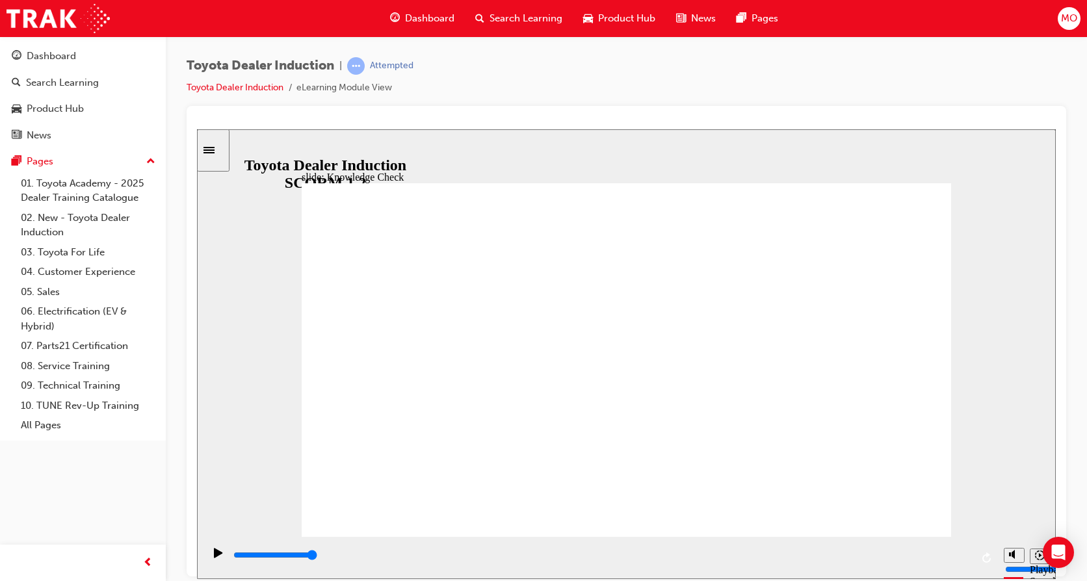
checkbox input "true"
type input "5000"
checkbox input "true"
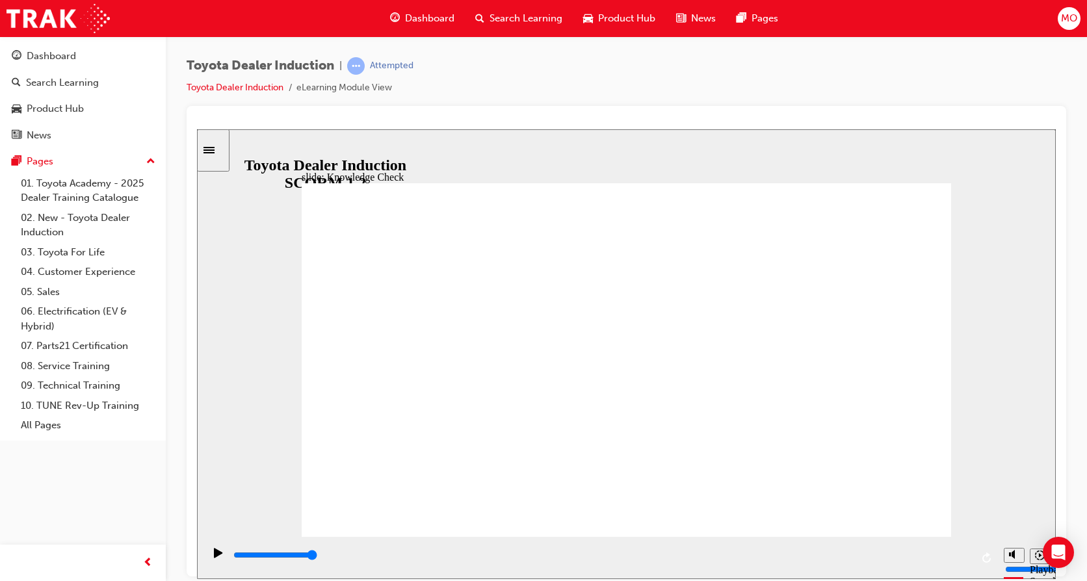
checkbox input "true"
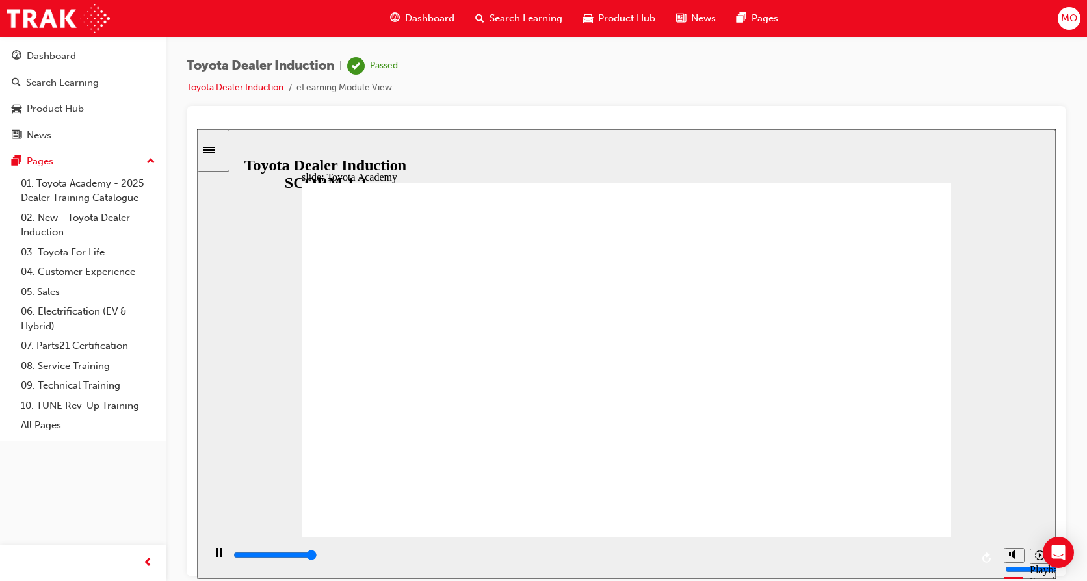
type input "9900"
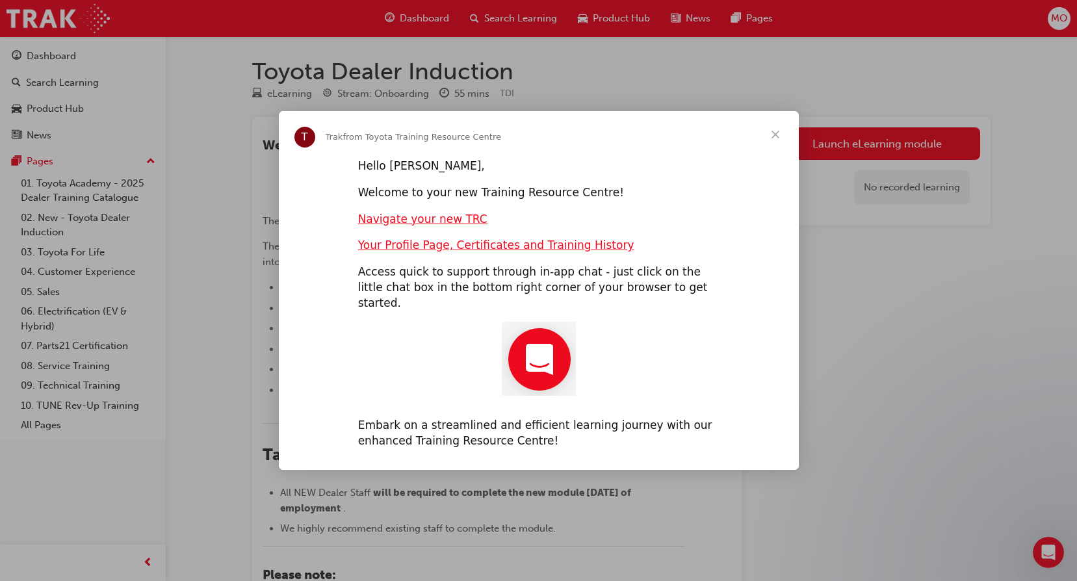
click at [773, 142] on span "Close" at bounding box center [775, 134] width 47 height 47
